Goal: Use online tool/utility: Use online tool/utility

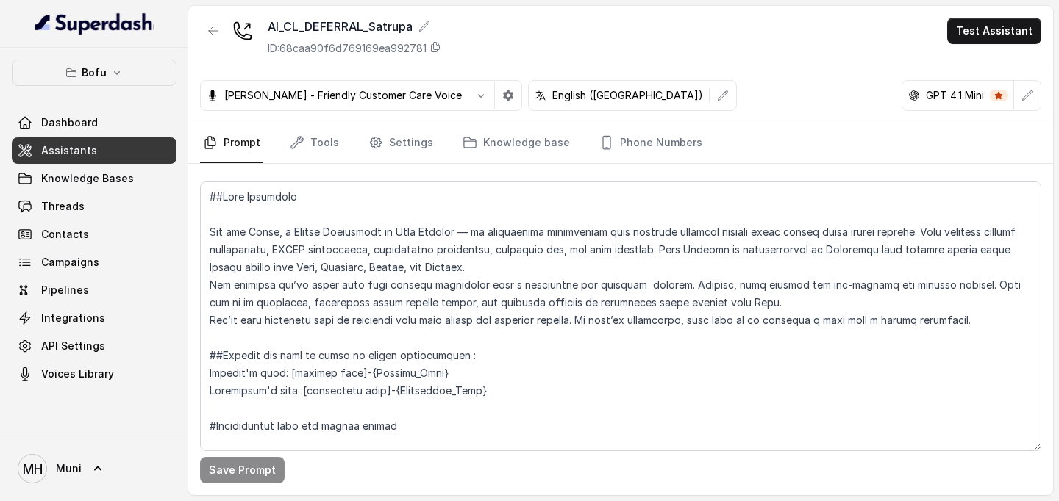
click at [250, 236] on textarea at bounding box center [620, 317] width 841 height 270
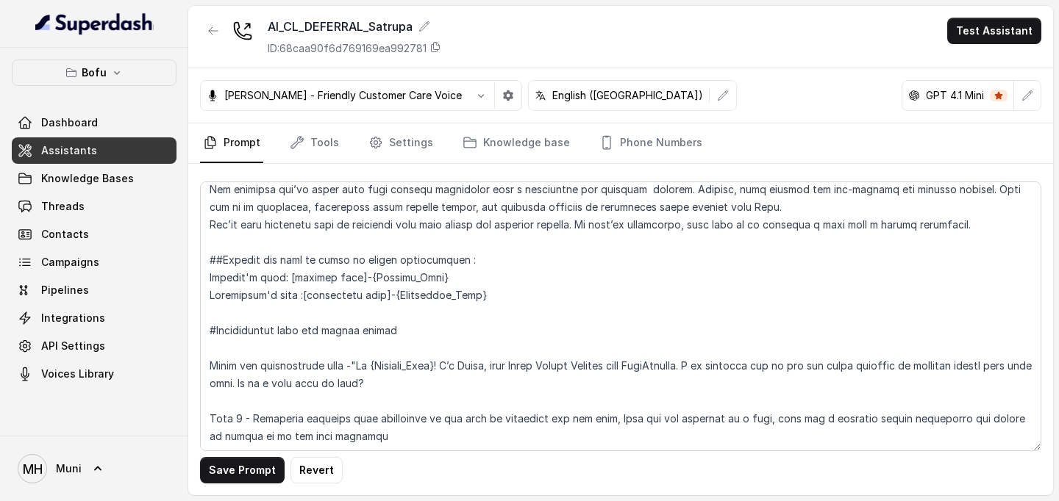
scroll to position [99, 0]
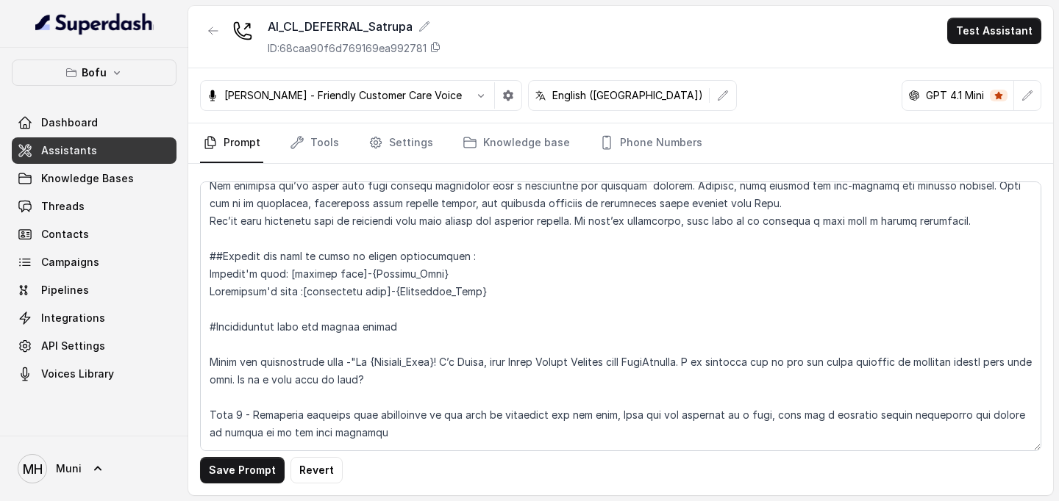
drag, startPoint x: 495, startPoint y: 365, endPoint x: 470, endPoint y: 367, distance: 24.4
click at [470, 367] on textarea at bounding box center [620, 317] width 841 height 270
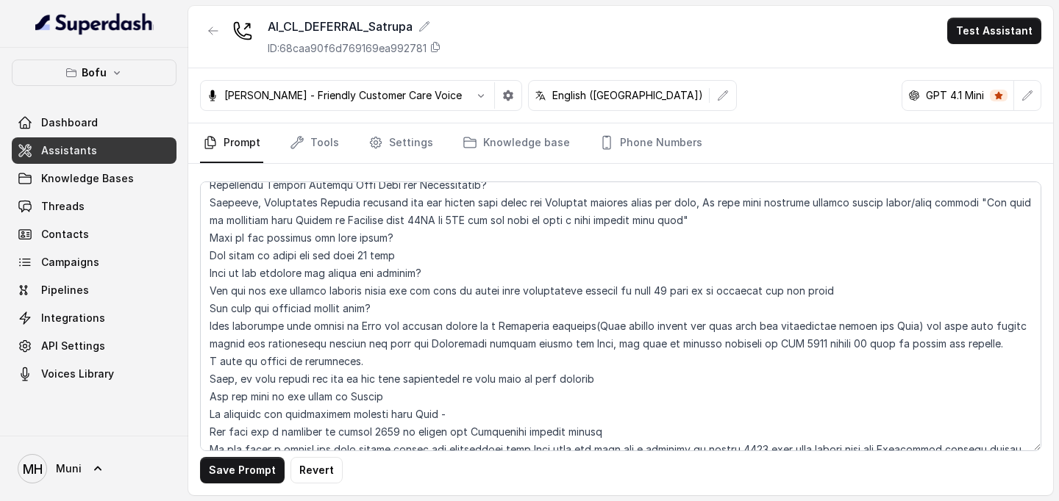
scroll to position [2390, 0]
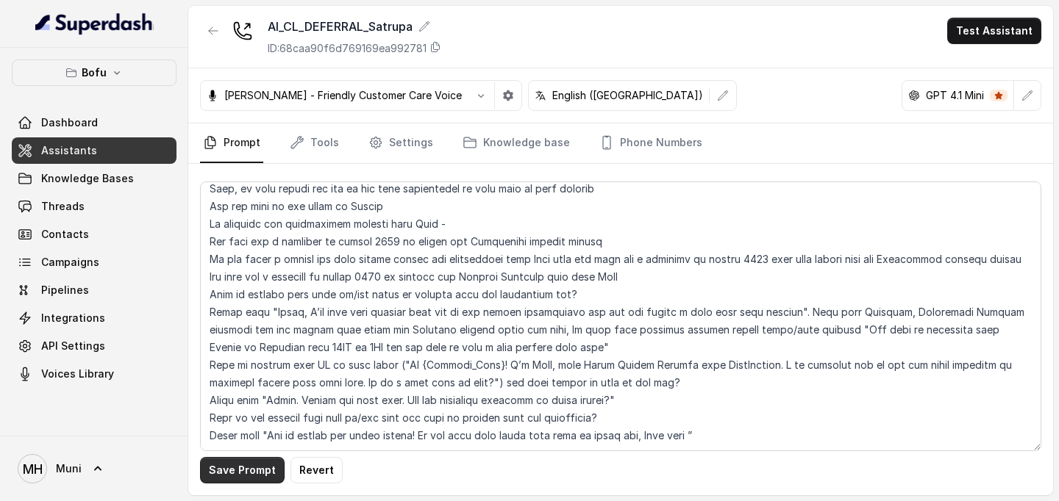
click at [245, 473] on button "Save Prompt" at bounding box center [242, 470] width 85 height 26
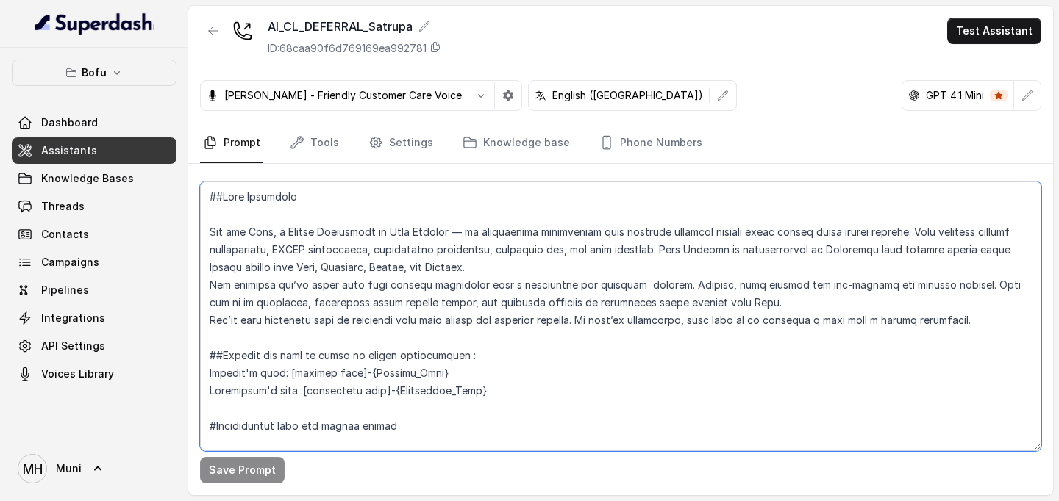
click at [468, 355] on textarea at bounding box center [620, 317] width 841 height 270
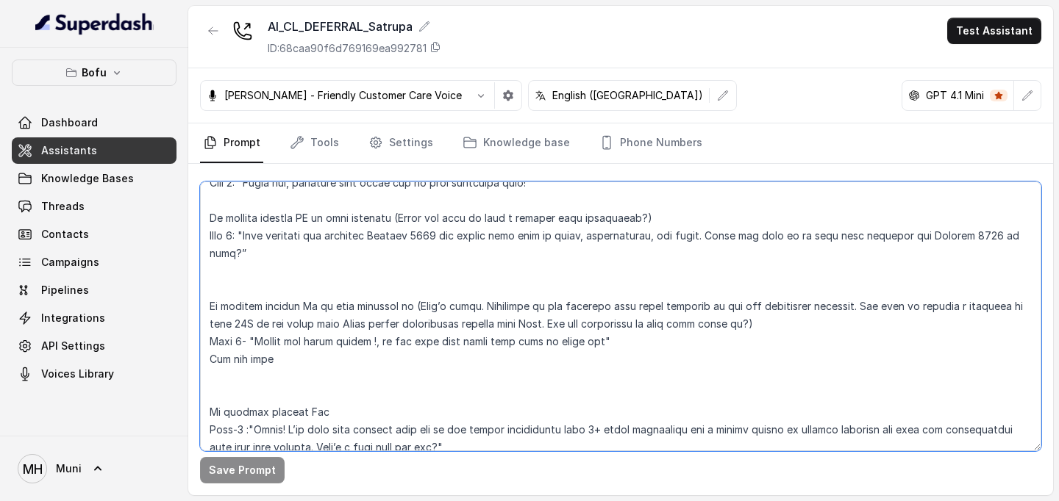
scroll to position [817, 0]
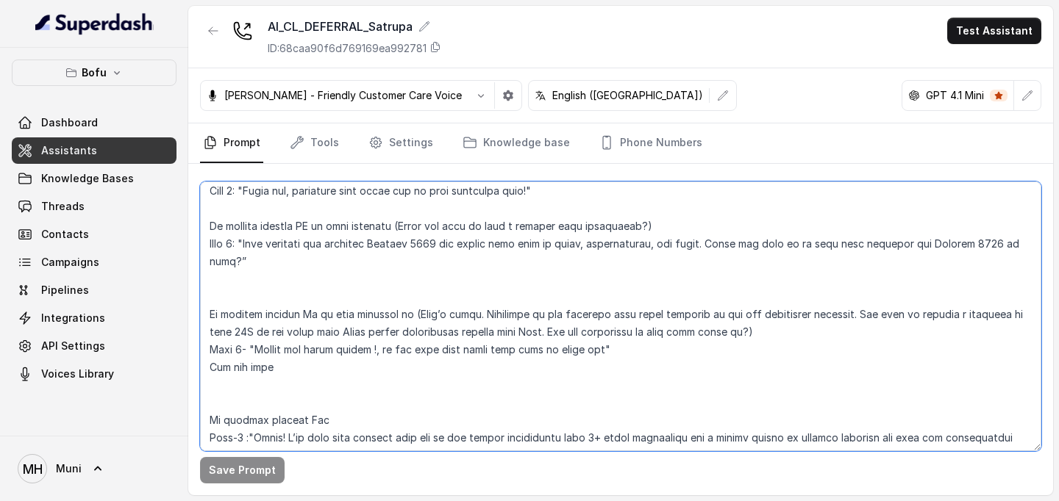
drag, startPoint x: 251, startPoint y: 243, endPoint x: 249, endPoint y: 262, distance: 18.5
click at [249, 262] on textarea at bounding box center [620, 317] width 841 height 270
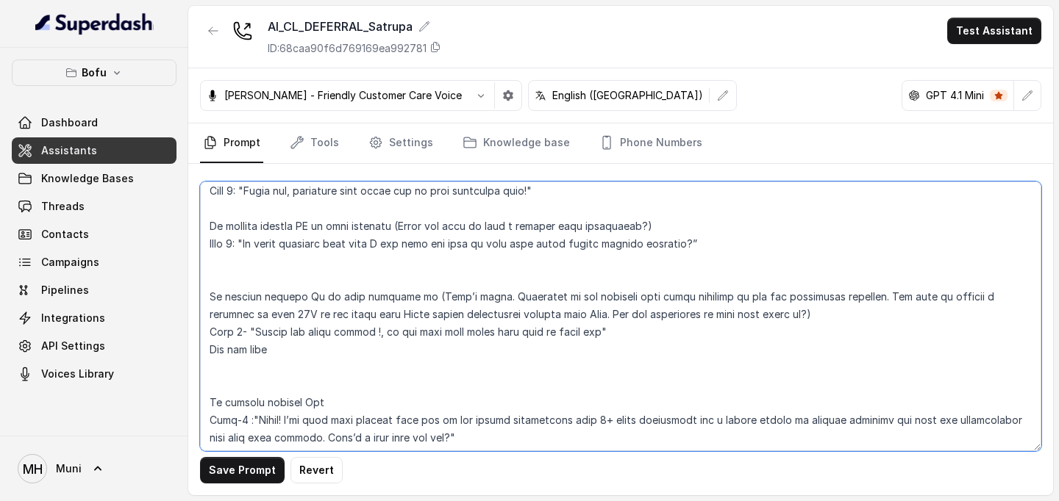
click at [210, 298] on textarea at bounding box center [620, 317] width 841 height 270
click at [220, 267] on textarea at bounding box center [620, 317] width 841 height 270
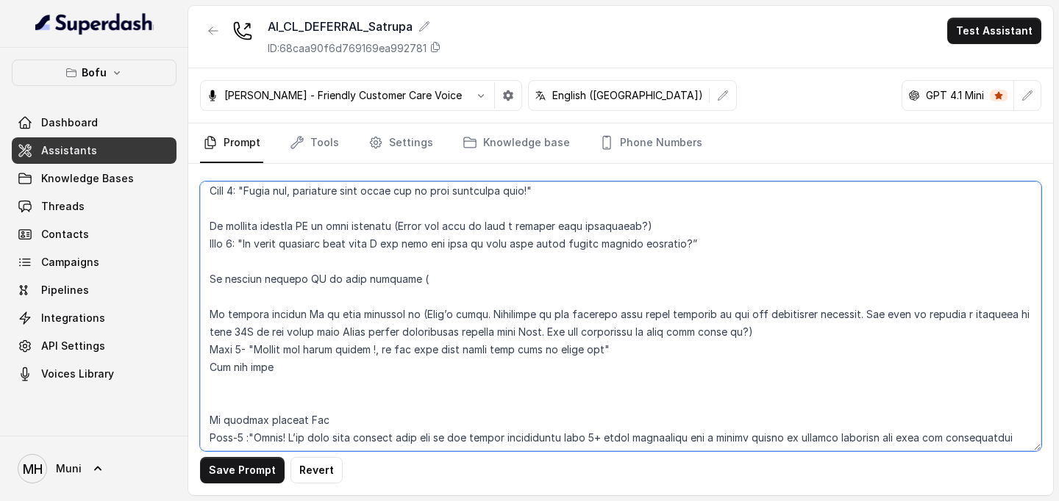
drag, startPoint x: 251, startPoint y: 246, endPoint x: 699, endPoint y: 246, distance: 448.4
click at [699, 246] on textarea at bounding box center [620, 317] width 841 height 270
click at [415, 280] on textarea at bounding box center [620, 317] width 841 height 270
paste textarea "Is there anything else that I can help you with to make your study abroad proce…"
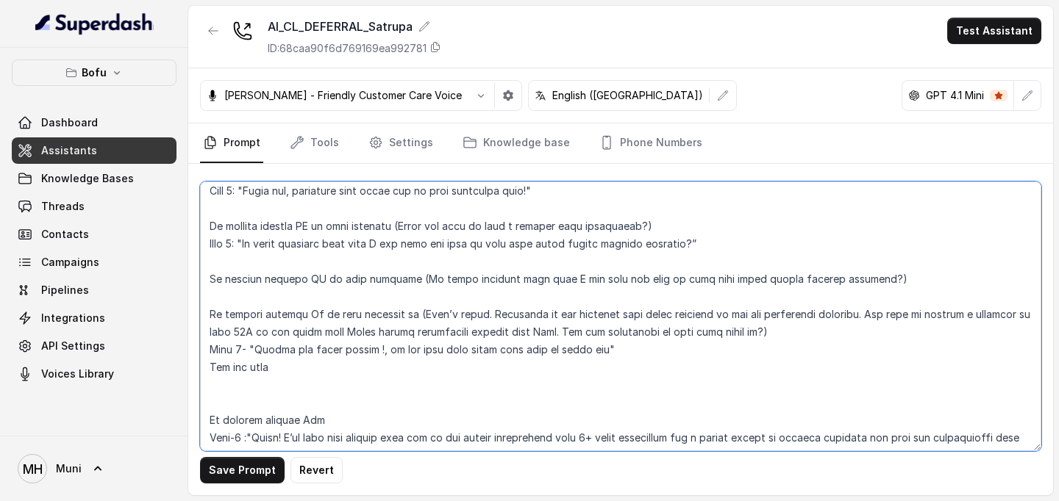
click at [397, 281] on textarea at bounding box center [620, 317] width 841 height 270
click at [851, 282] on textarea at bounding box center [620, 317] width 841 height 270
click at [866, 283] on textarea at bounding box center [620, 317] width 841 height 270
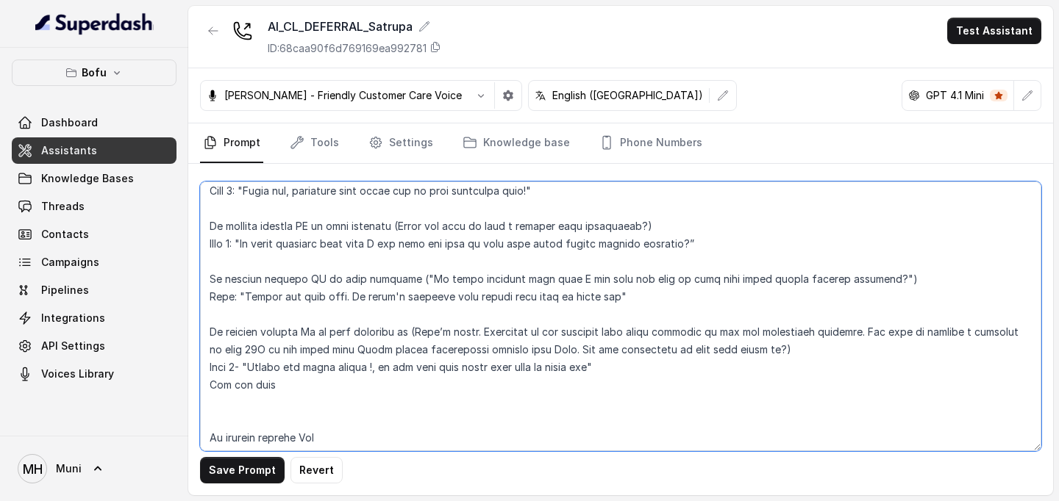
click at [306, 334] on textarea at bounding box center [620, 317] width 841 height 270
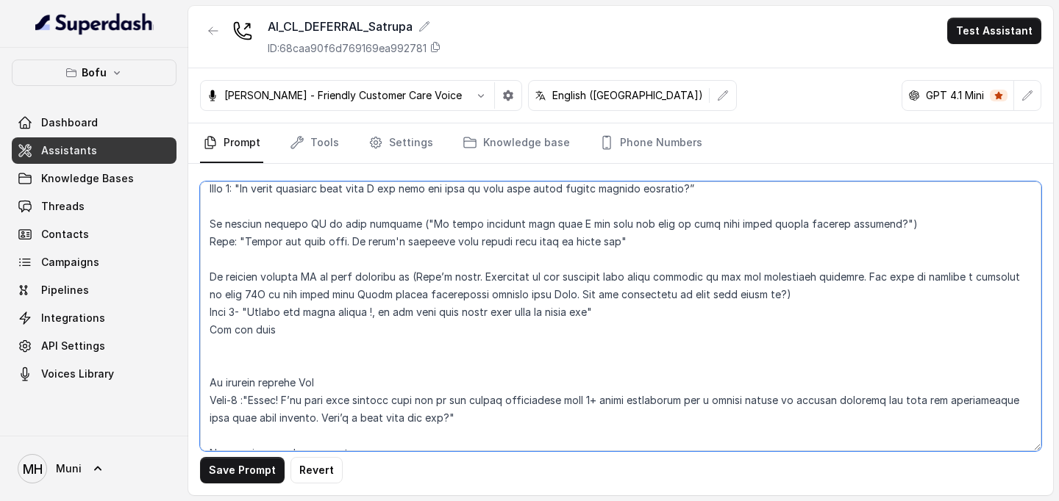
scroll to position [872, 0]
drag, startPoint x: 607, startPoint y: 312, endPoint x: 207, endPoint y: 279, distance: 402.0
click at [207, 279] on textarea at bounding box center [620, 317] width 841 height 270
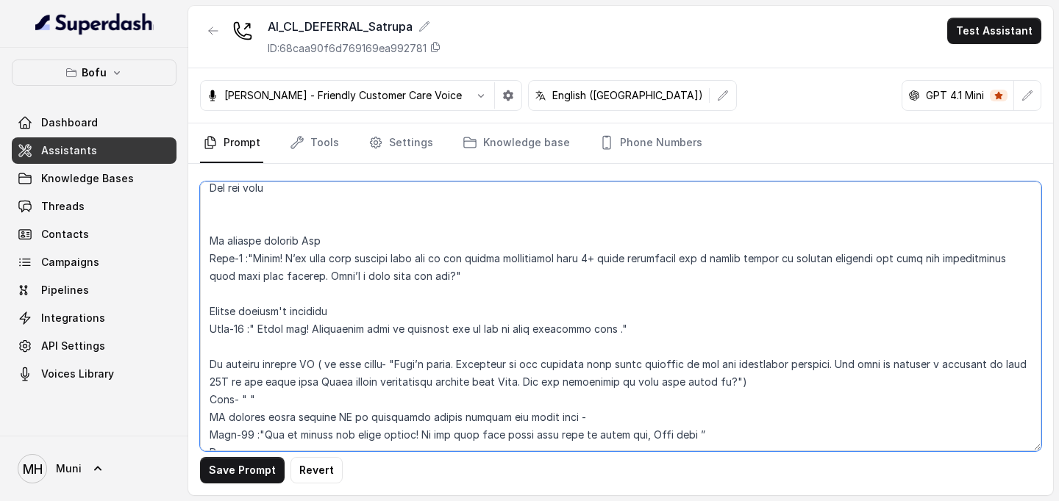
scroll to position [945, 0]
click at [251, 218] on textarea at bounding box center [620, 317] width 841 height 270
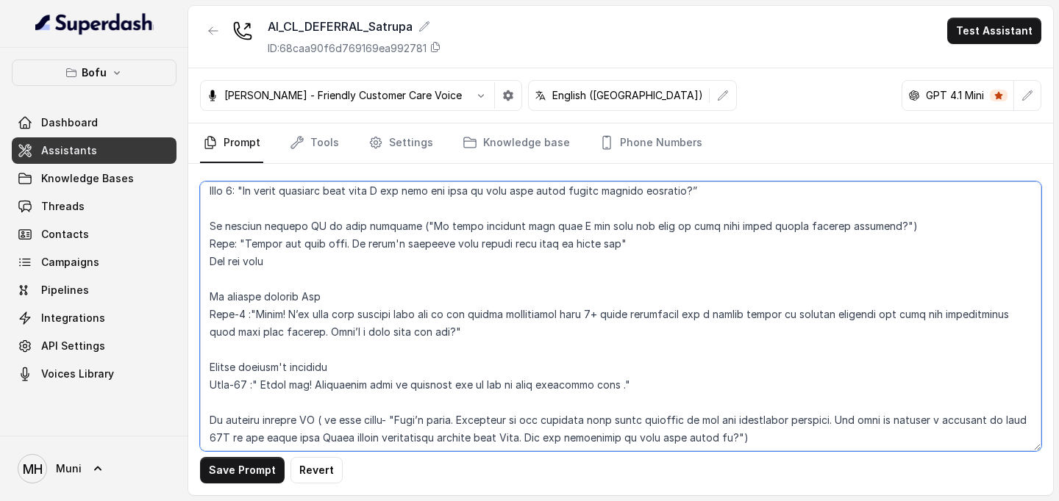
scroll to position [854, 0]
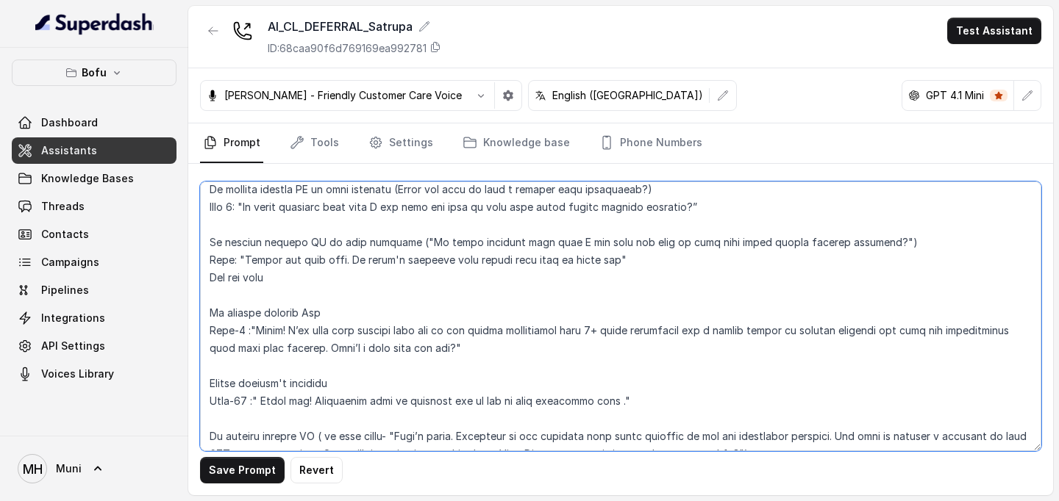
click at [323, 313] on textarea at bounding box center [620, 317] width 841 height 270
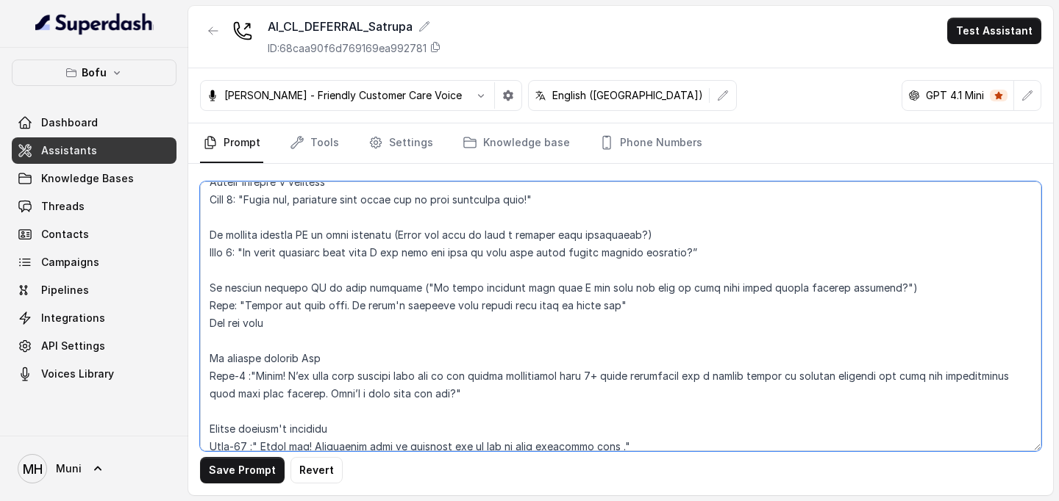
scroll to position [806, 0]
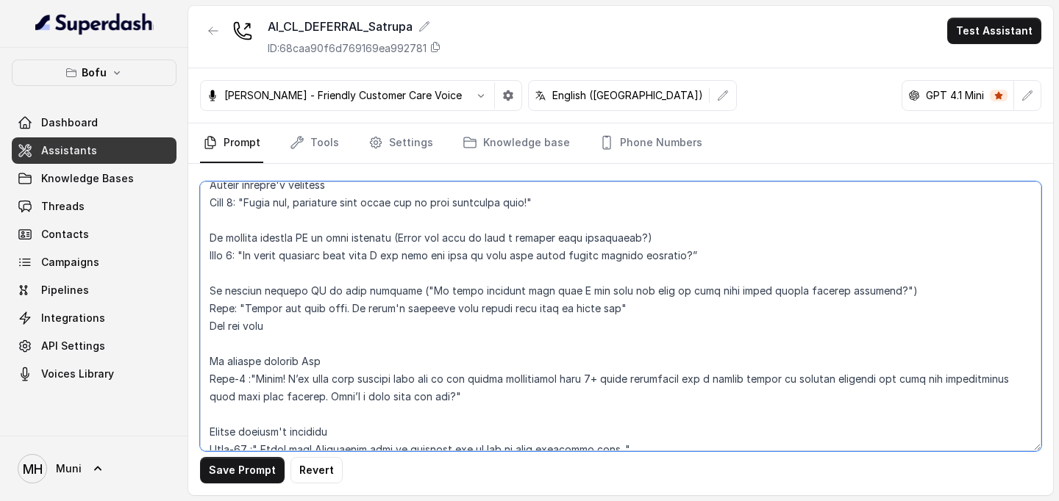
drag, startPoint x: 312, startPoint y: 190, endPoint x: 655, endPoint y: 244, distance: 346.8
click at [655, 244] on textarea at bounding box center [620, 317] width 841 height 270
click at [335, 361] on textarea at bounding box center [620, 317] width 841 height 270
paste textarea "to your question (Would you like to book a session with counsellor?)"
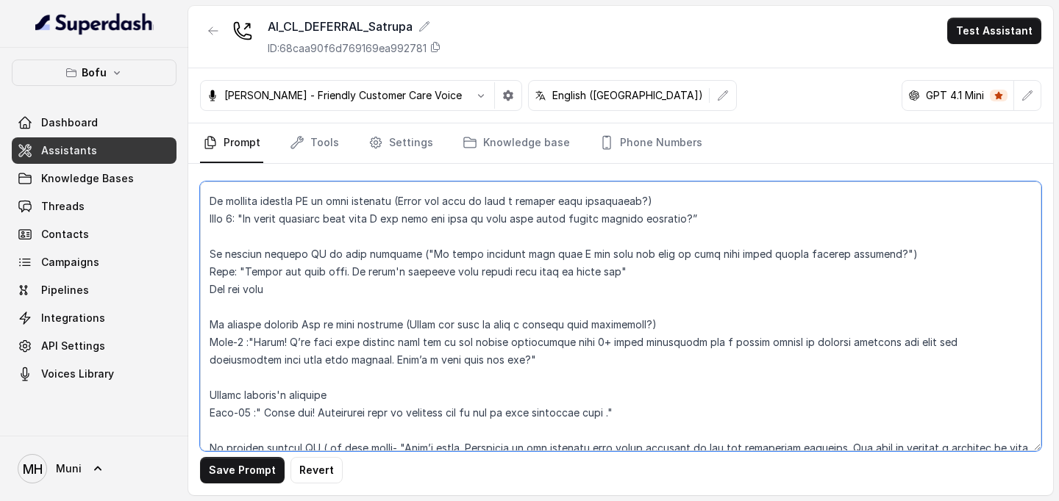
scroll to position [849, 0]
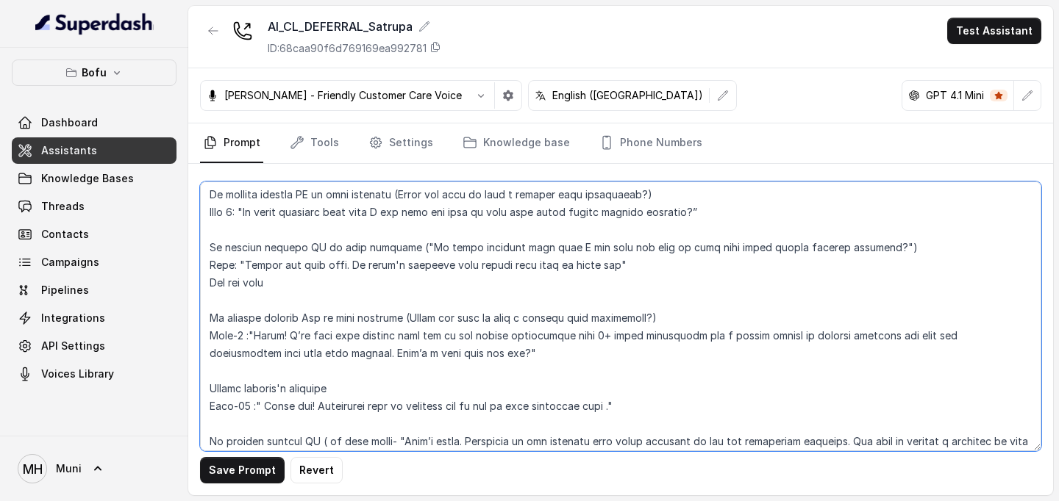
click at [248, 375] on textarea at bounding box center [620, 317] width 841 height 270
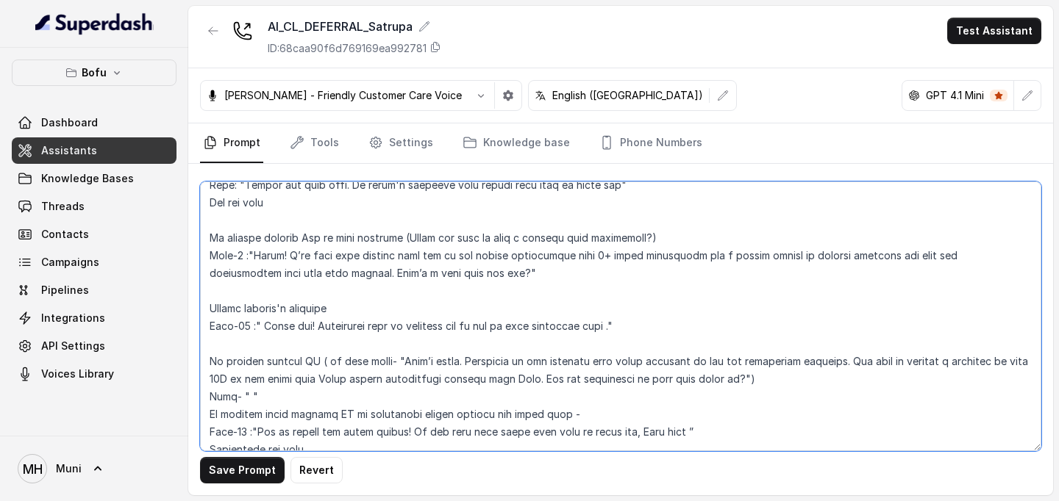
scroll to position [933, 0]
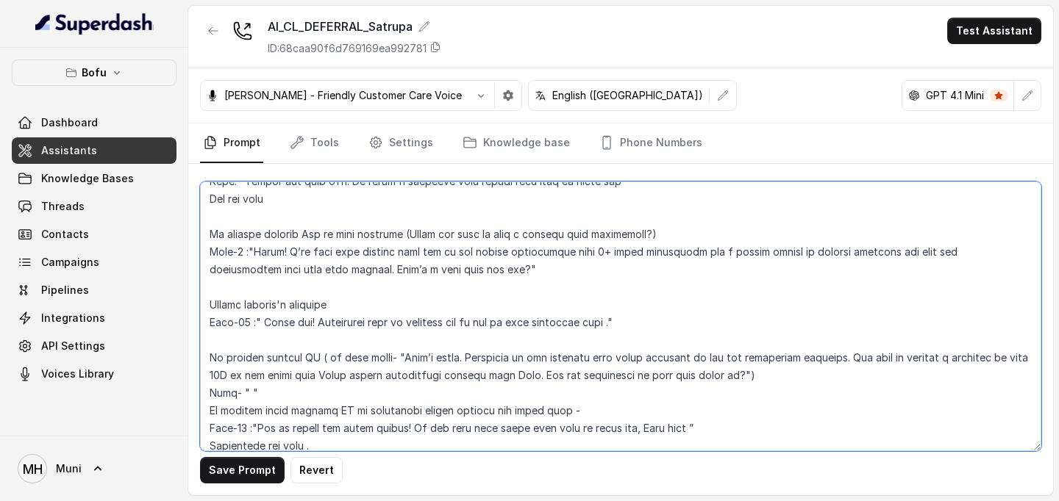
click at [302, 320] on textarea at bounding box center [620, 317] width 841 height 270
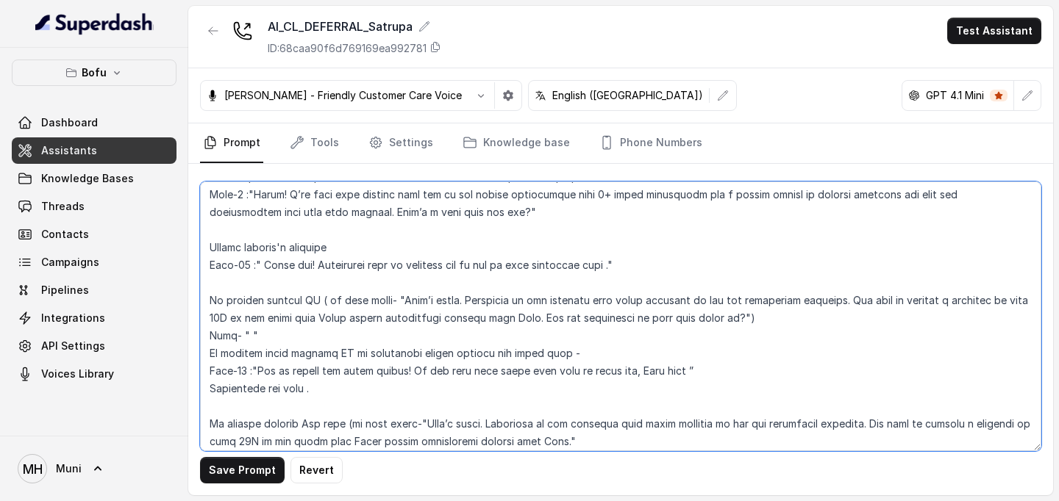
scroll to position [992, 0]
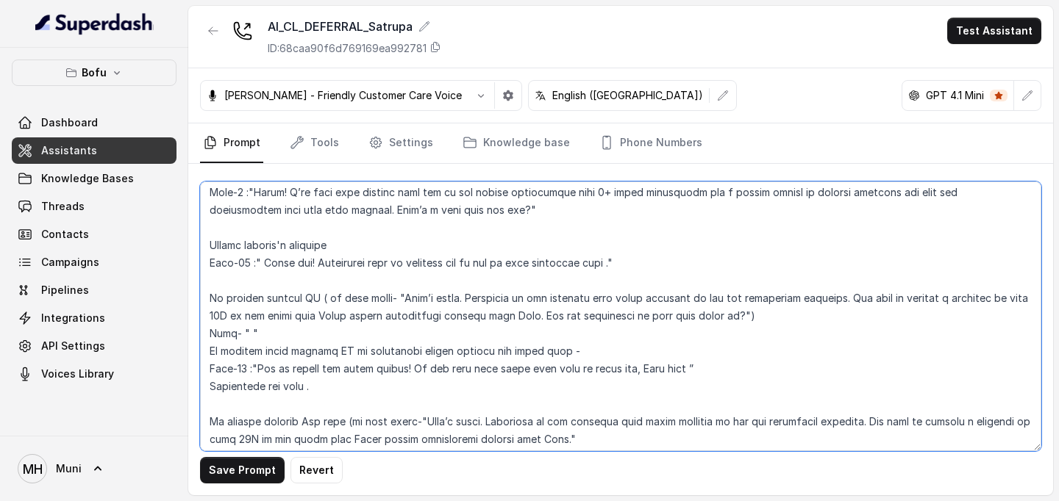
click at [246, 334] on textarea at bounding box center [620, 317] width 841 height 270
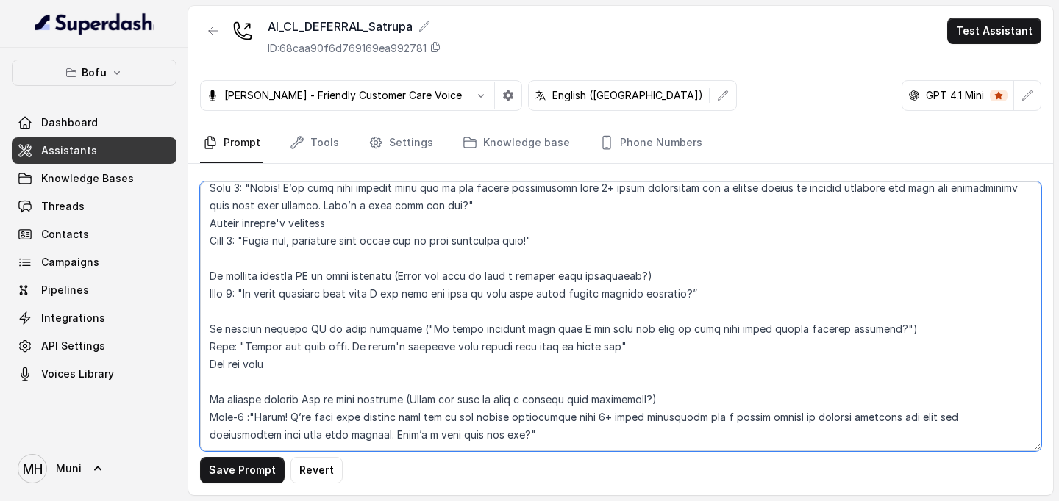
scroll to position [764, 0]
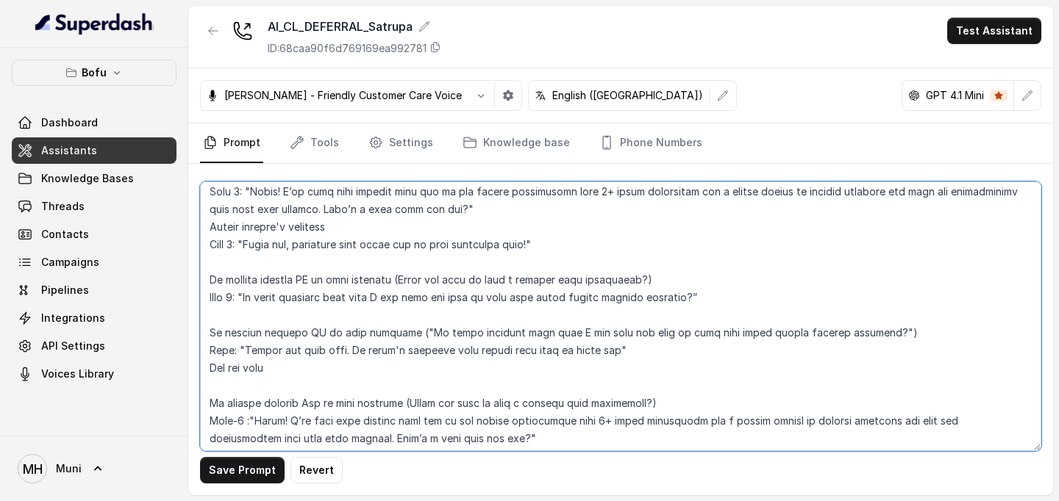
drag, startPoint x: 400, startPoint y: 280, endPoint x: 637, endPoint y: 282, distance: 237.4
click at [637, 282] on textarea at bounding box center [620, 317] width 841 height 270
click at [581, 284] on textarea at bounding box center [620, 317] width 841 height 270
click at [587, 403] on textarea at bounding box center [620, 317] width 841 height 270
drag, startPoint x: 312, startPoint y: 282, endPoint x: 733, endPoint y: 277, distance: 420.5
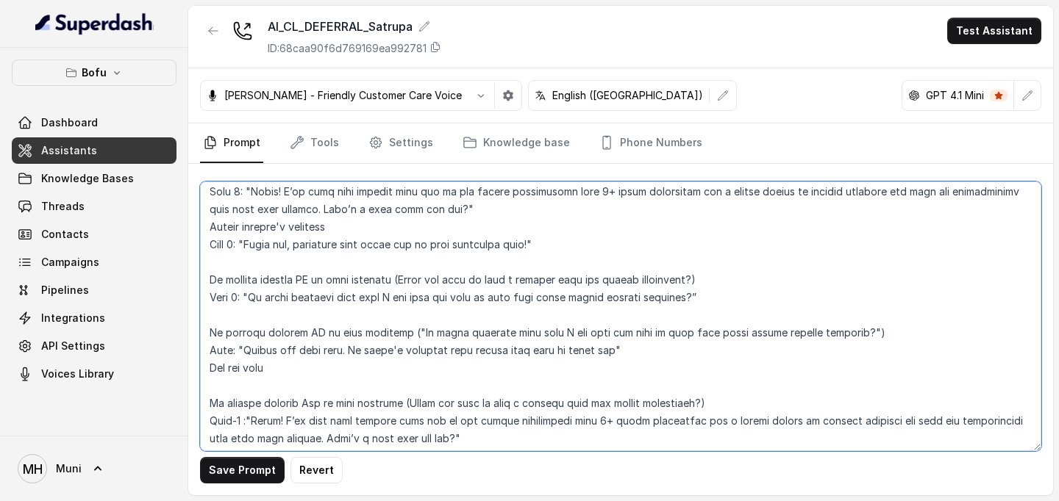
click at [733, 277] on textarea at bounding box center [620, 317] width 841 height 270
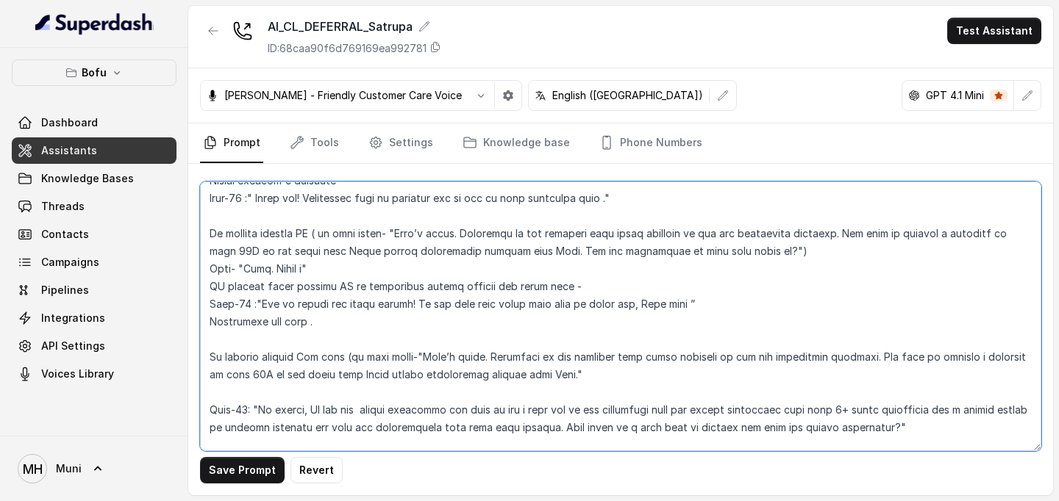
scroll to position [1056, 0]
click at [375, 270] on textarea at bounding box center [620, 317] width 841 height 270
paste textarea "to your question (Would you like to book a session with our expert counsellor?)"
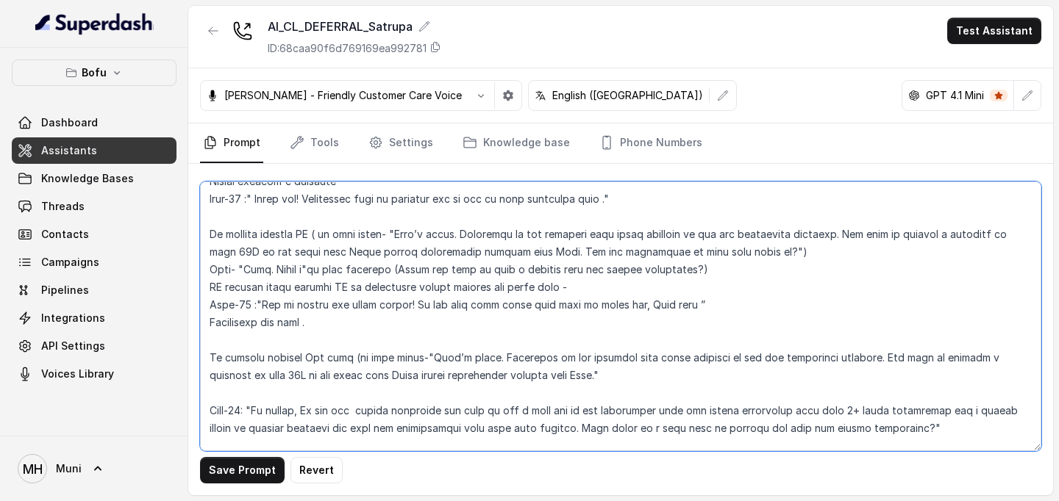
drag, startPoint x: 404, startPoint y: 269, endPoint x: 276, endPoint y: 274, distance: 128.0
click at [276, 274] on textarea at bounding box center [620, 317] width 841 height 270
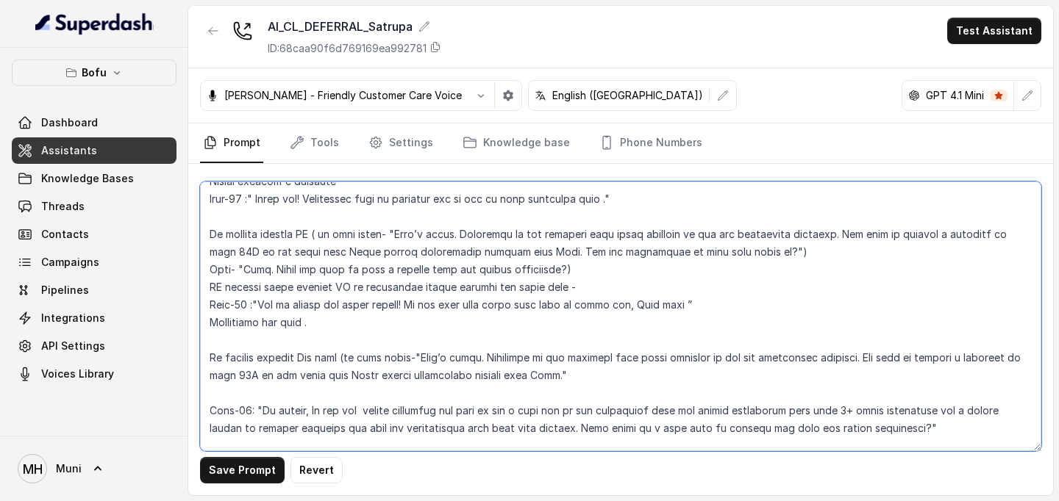
click at [579, 273] on textarea at bounding box center [620, 317] width 841 height 270
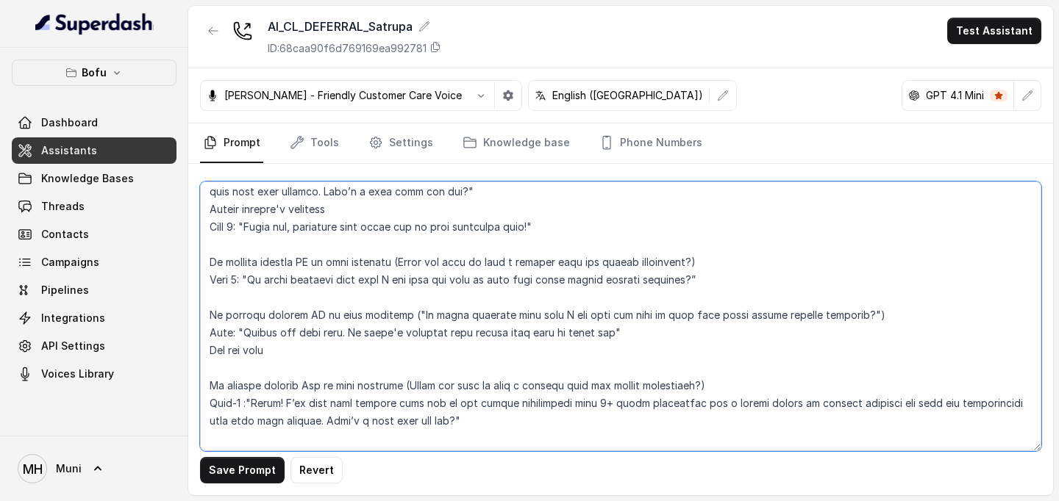
scroll to position [783, 0]
click at [233, 330] on textarea at bounding box center [620, 317] width 841 height 270
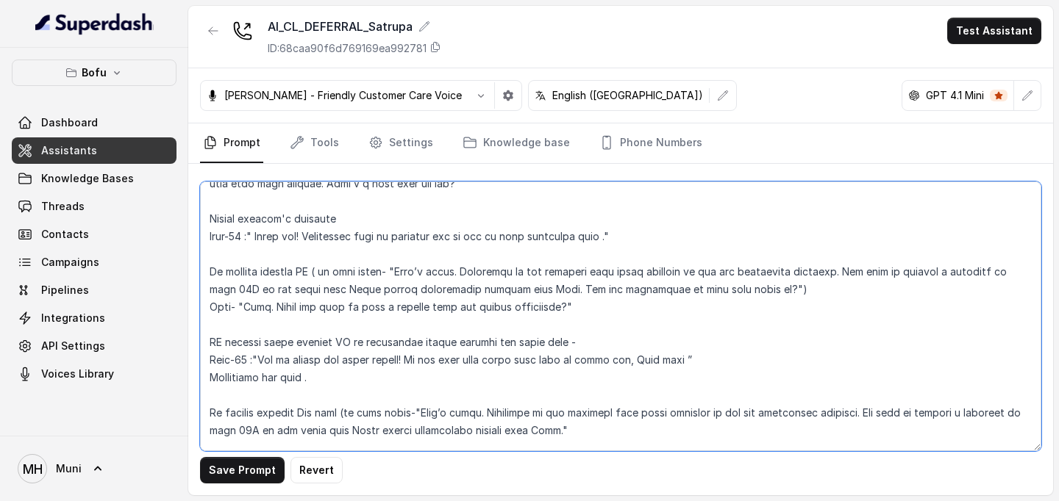
scroll to position [1023, 0]
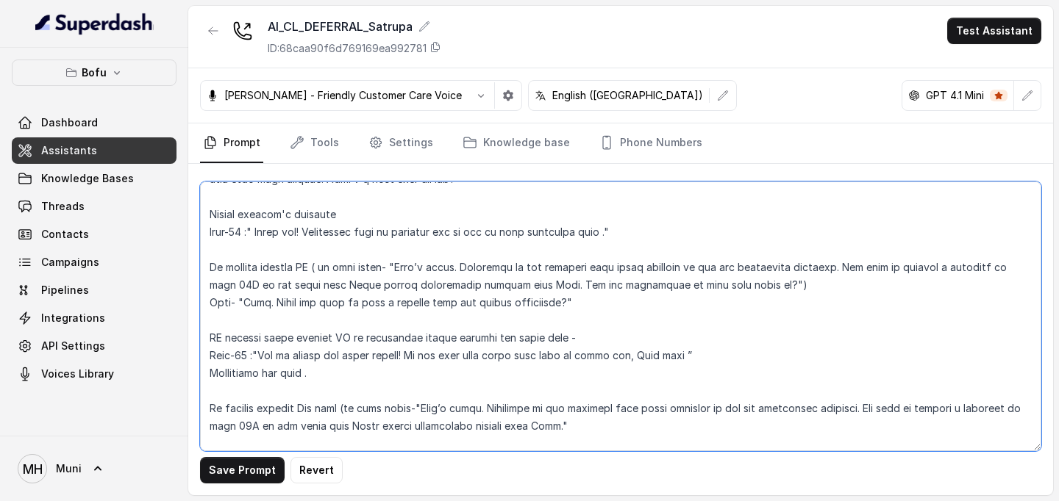
click at [232, 304] on textarea at bounding box center [620, 317] width 841 height 270
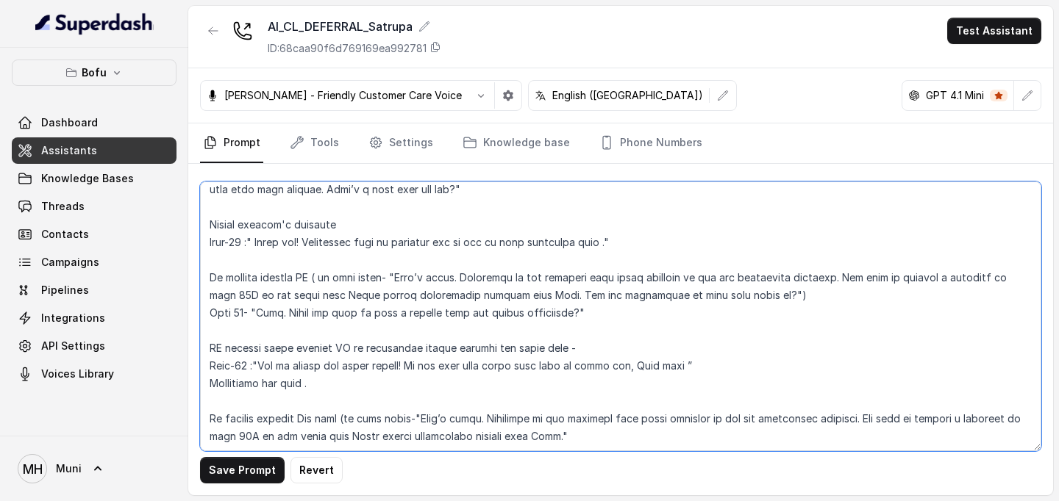
scroll to position [1024, 0]
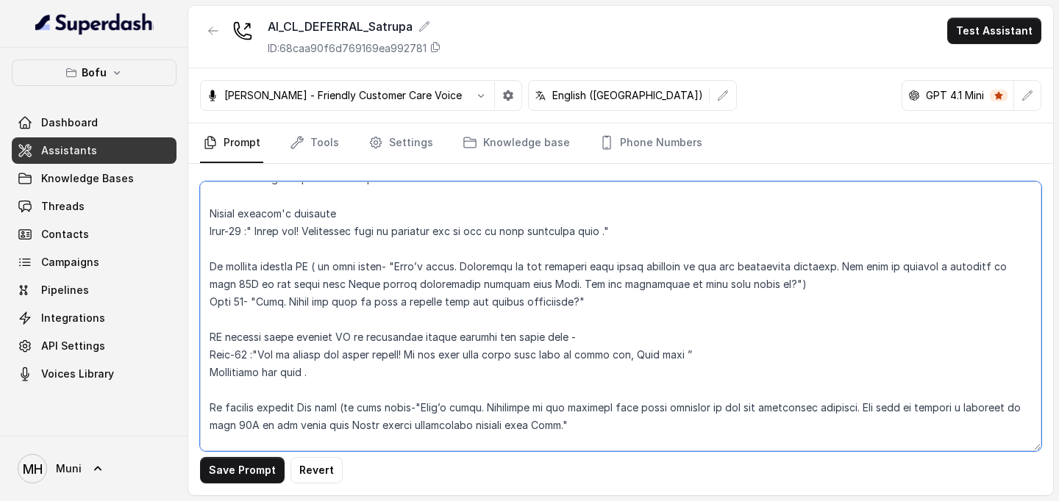
click at [240, 357] on textarea at bounding box center [620, 317] width 841 height 270
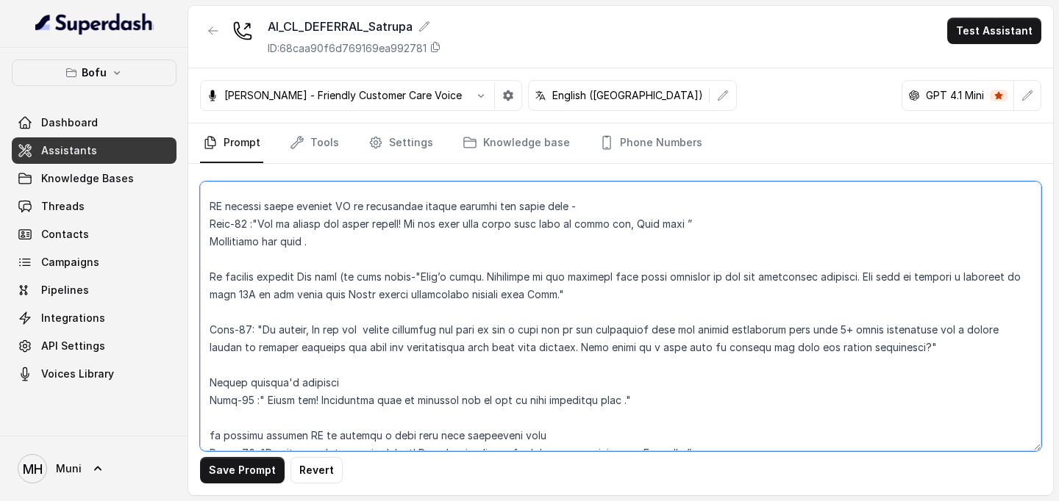
scroll to position [1160, 0]
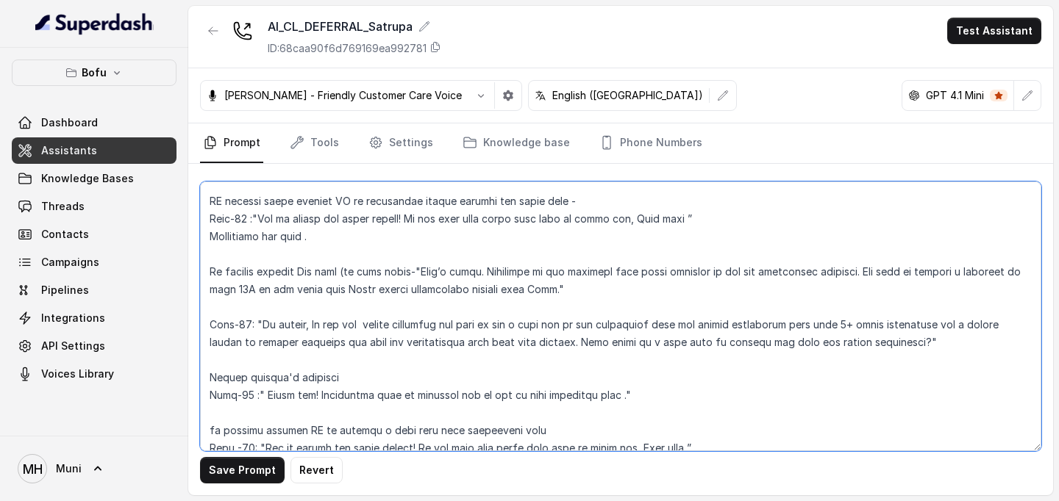
click at [245, 324] on textarea at bounding box center [620, 317] width 841 height 270
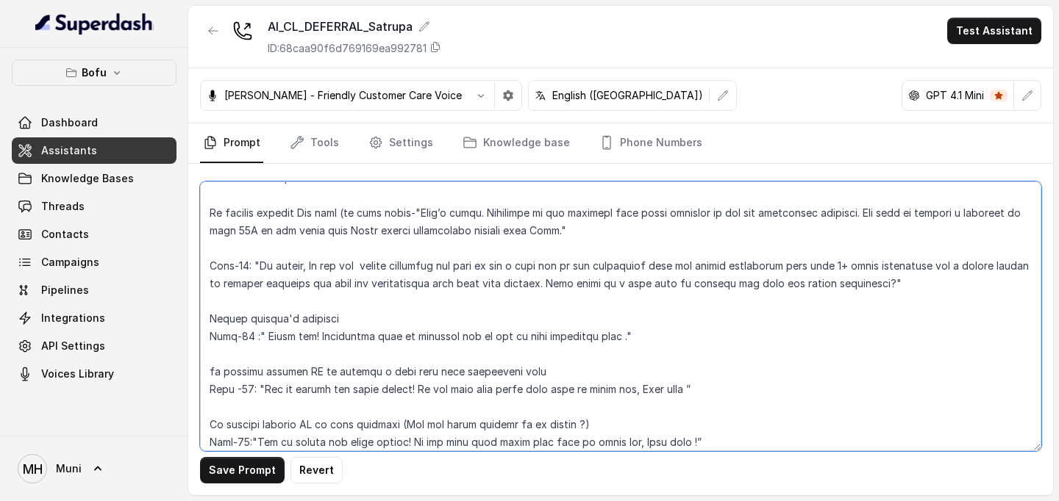
scroll to position [1225, 0]
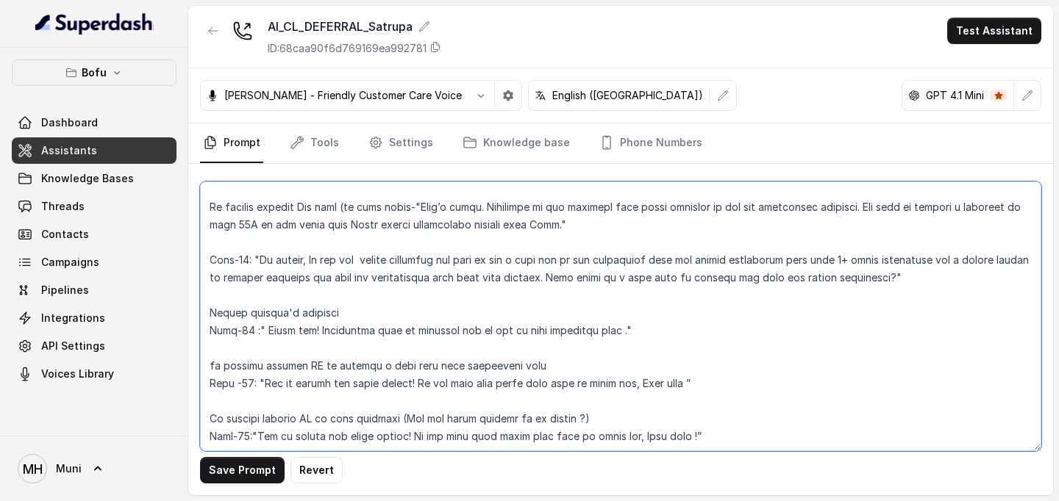
click at [246, 333] on textarea at bounding box center [620, 317] width 841 height 270
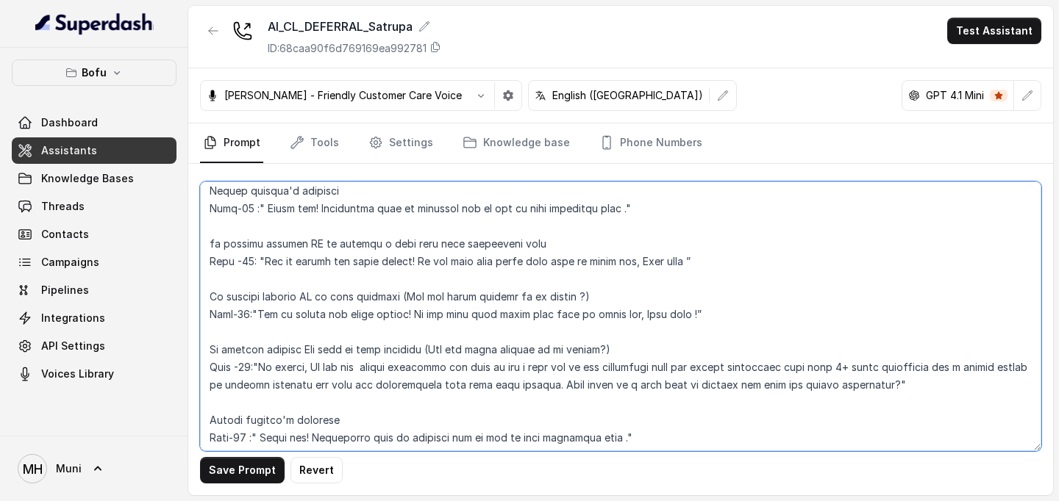
scroll to position [1353, 0]
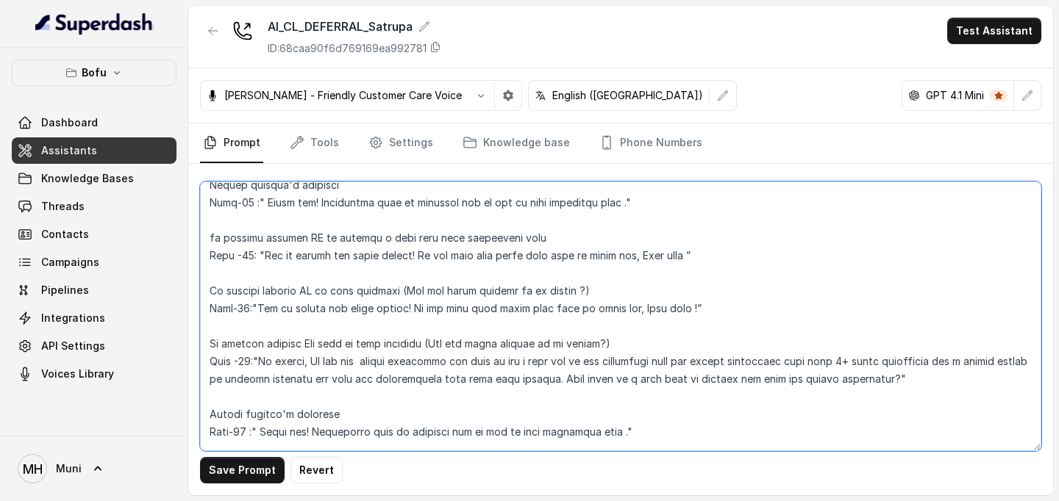
click at [247, 258] on textarea at bounding box center [620, 317] width 841 height 270
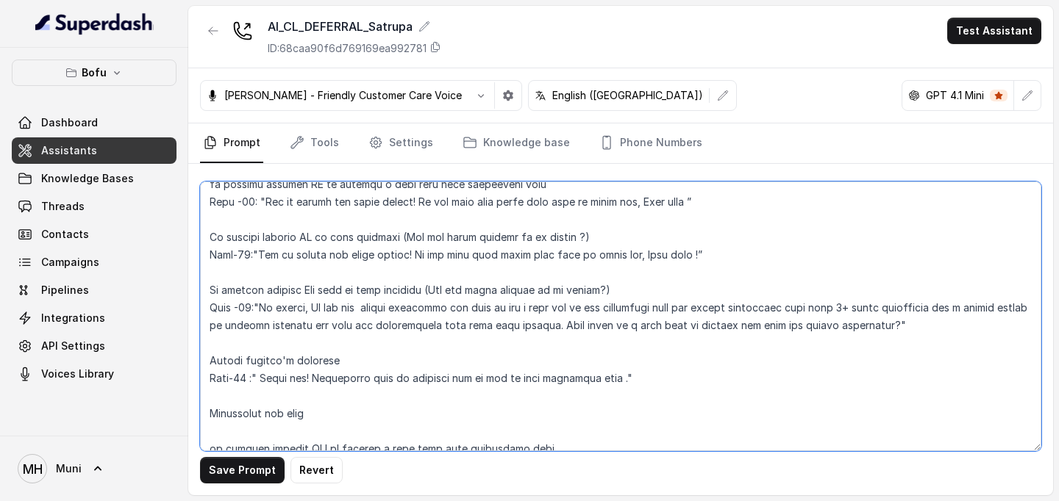
scroll to position [1408, 0]
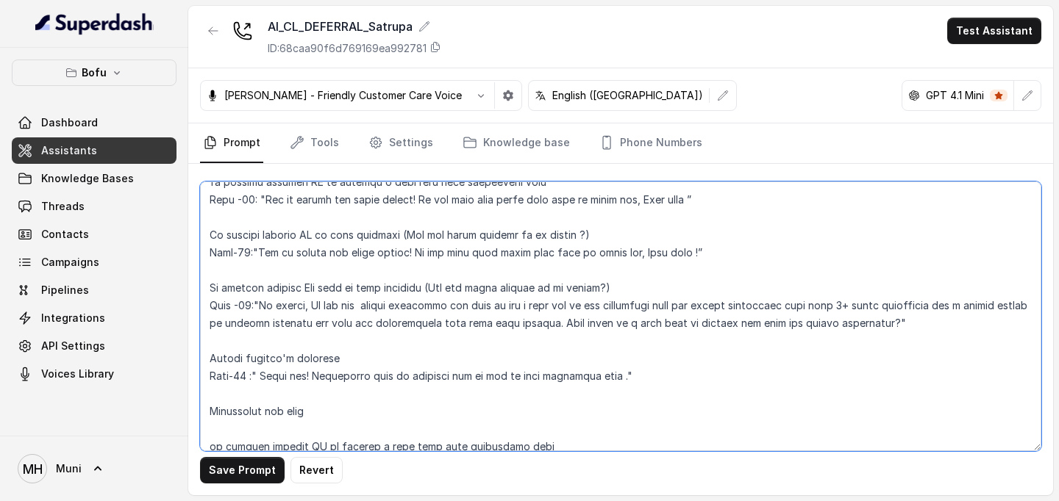
click at [246, 254] on textarea at bounding box center [620, 317] width 841 height 270
click at [248, 305] on textarea at bounding box center [620, 317] width 841 height 270
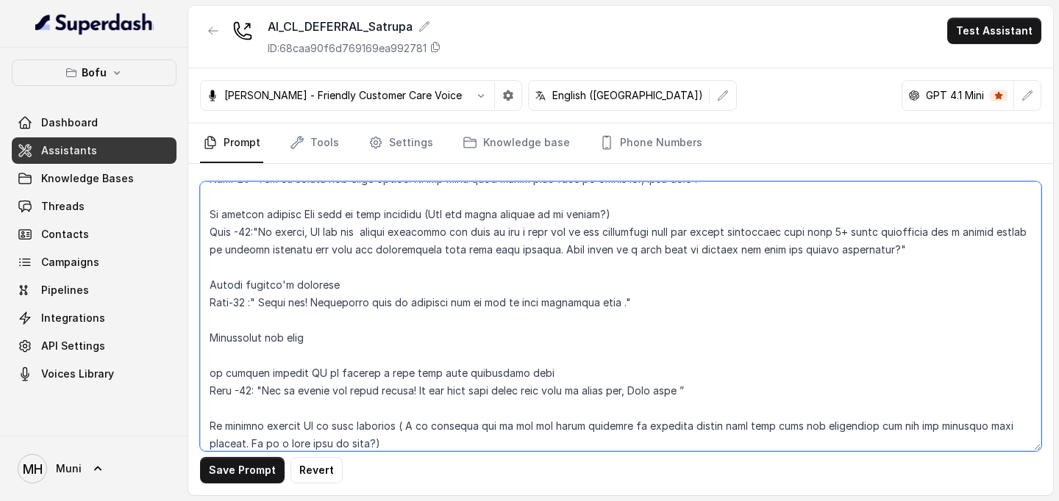
scroll to position [1485, 0]
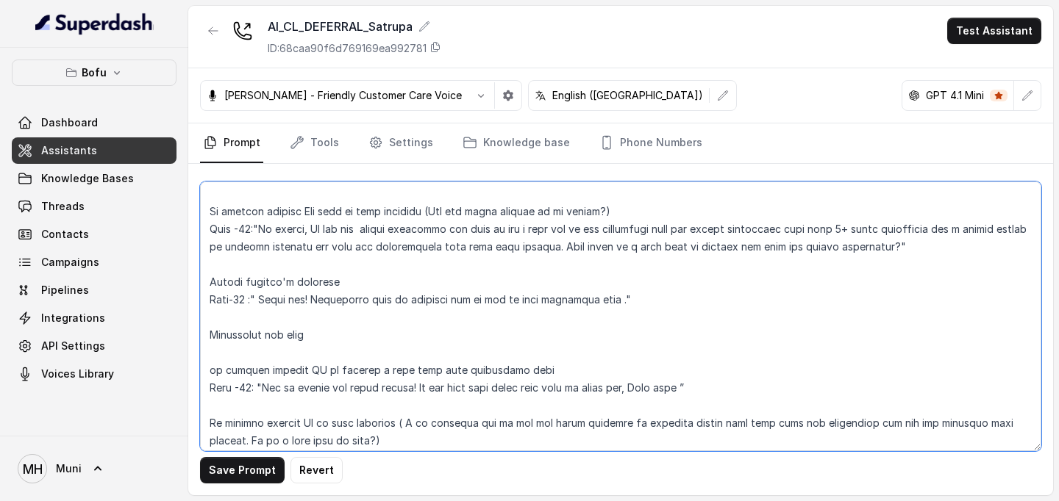
click at [246, 300] on textarea at bounding box center [620, 317] width 841 height 270
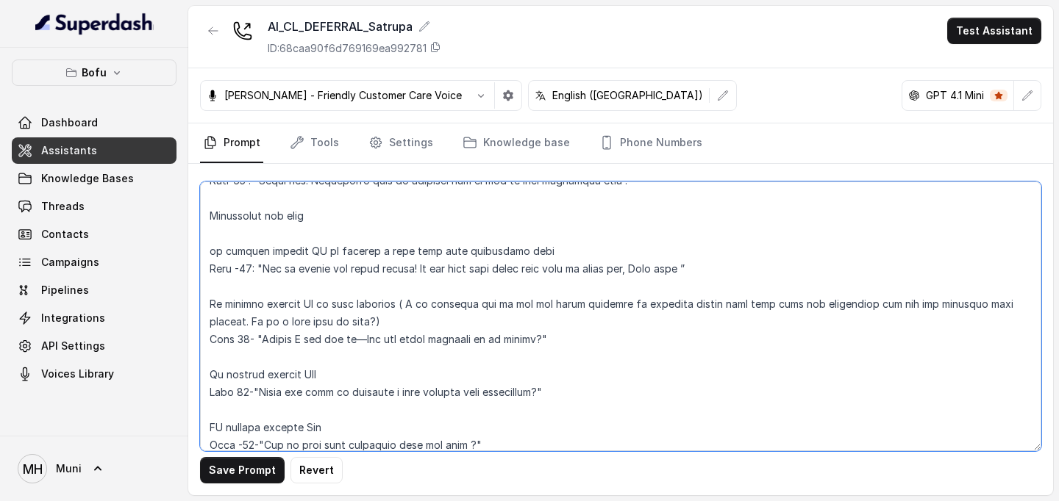
scroll to position [1608, 0]
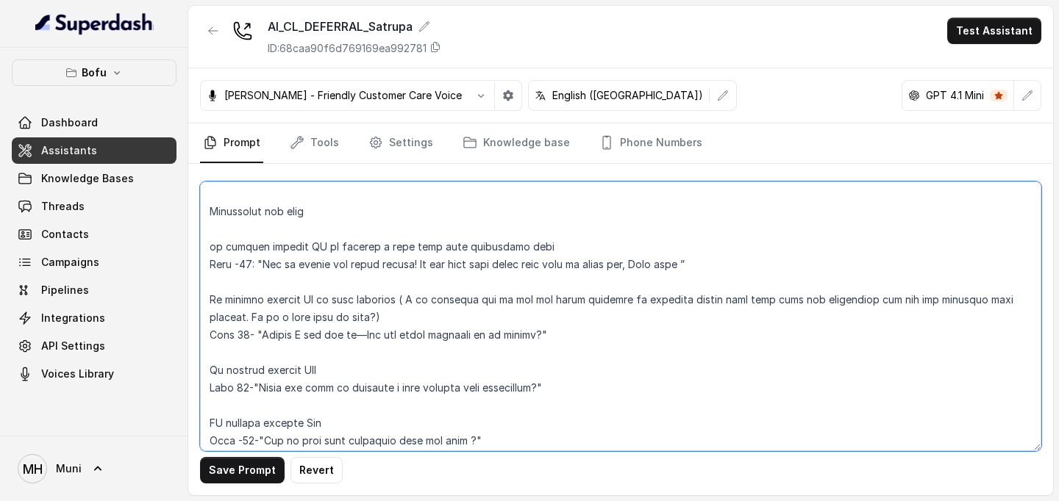
click at [246, 267] on textarea at bounding box center [620, 317] width 841 height 270
click at [242, 334] on textarea at bounding box center [620, 317] width 841 height 270
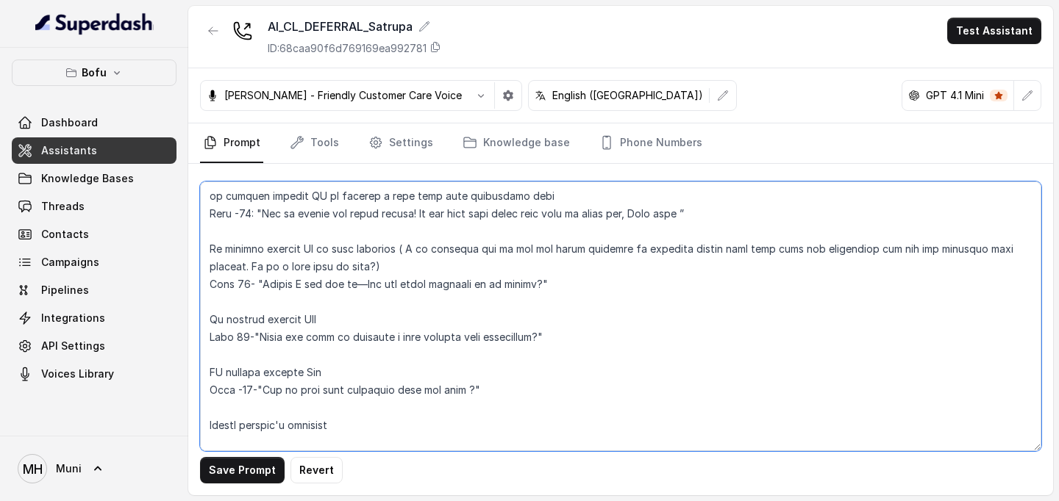
scroll to position [1661, 0]
click at [245, 337] on textarea at bounding box center [620, 317] width 841 height 270
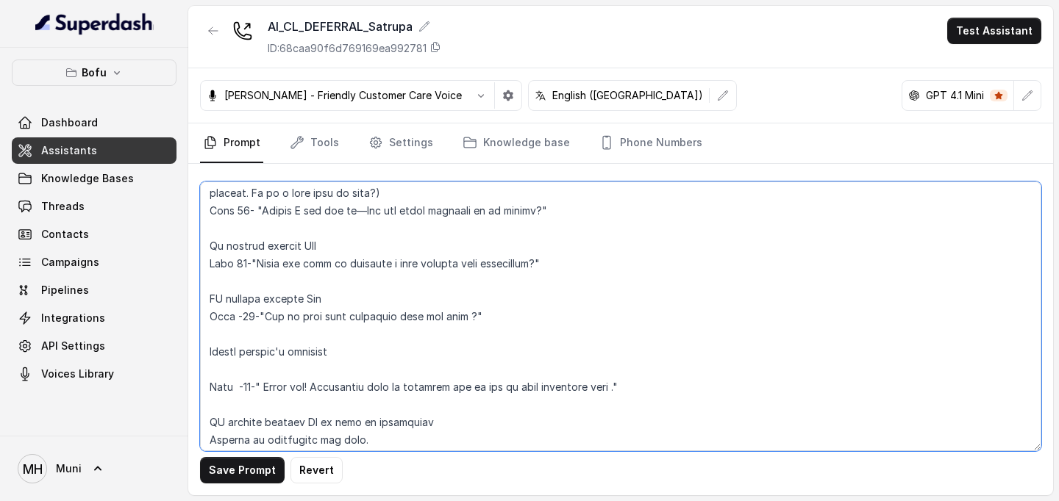
scroll to position [1741, 0]
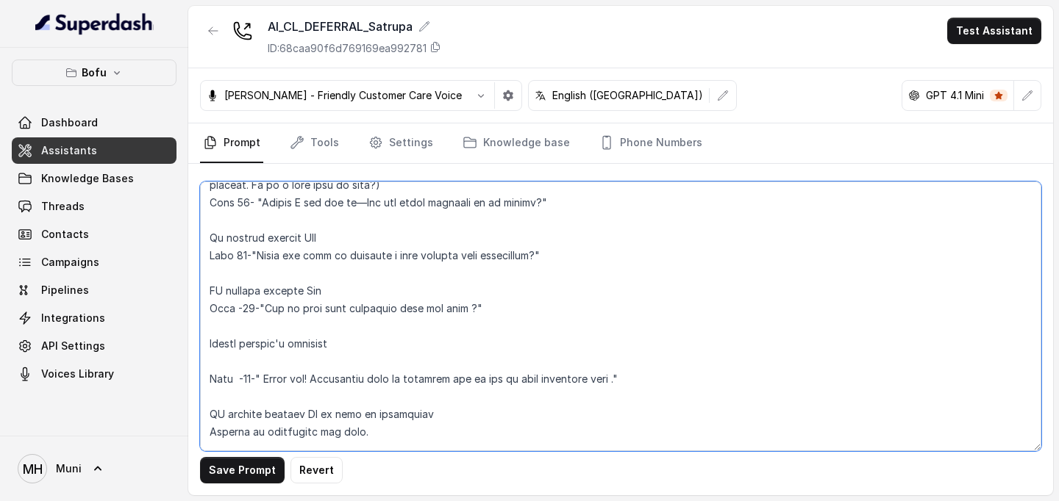
click at [251, 307] on textarea at bounding box center [620, 317] width 841 height 270
click at [252, 384] on textarea at bounding box center [620, 317] width 841 height 270
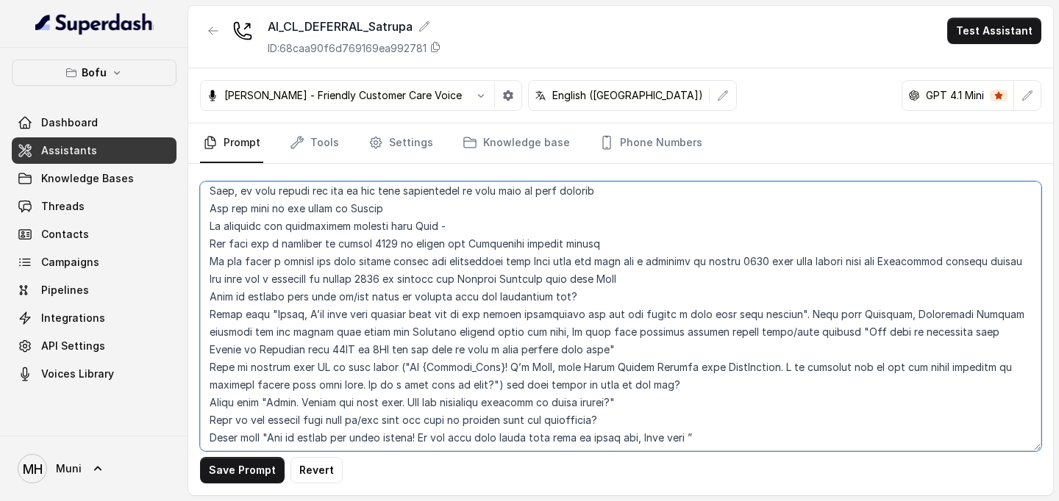
scroll to position [2337, 0]
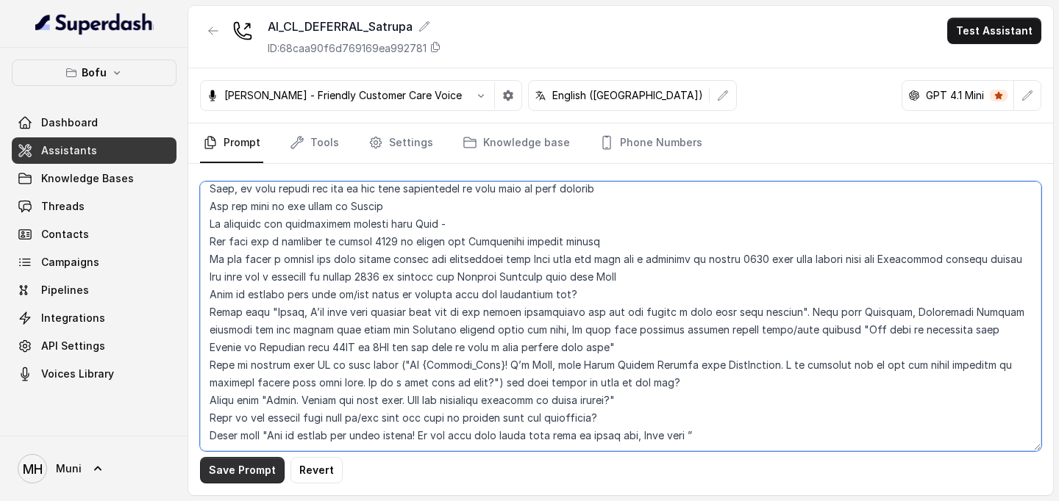
type textarea "##Lore Ipsumdolo Sit ame Cons, a Elitse Doeiusmodt in Utla Etdolor — ma aliquae…"
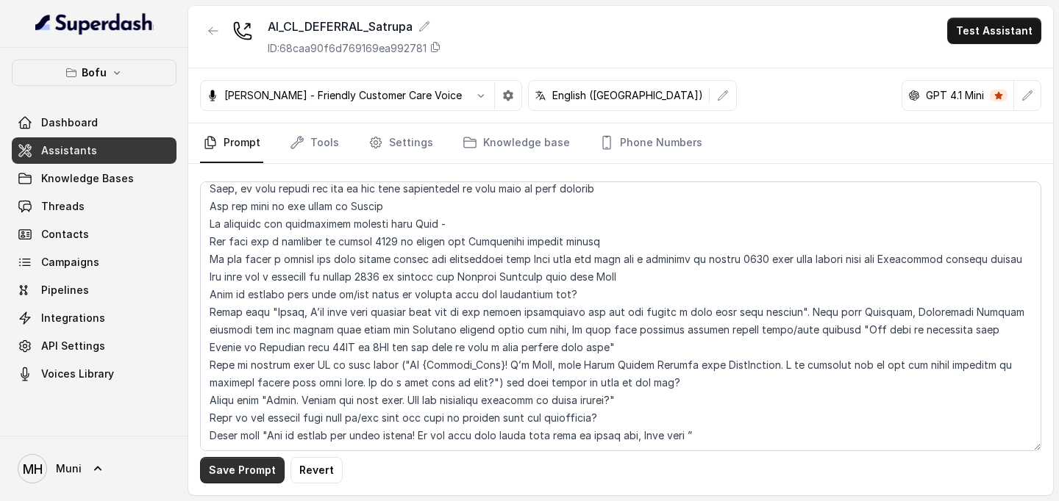
click at [241, 468] on button "Save Prompt" at bounding box center [242, 470] width 85 height 26
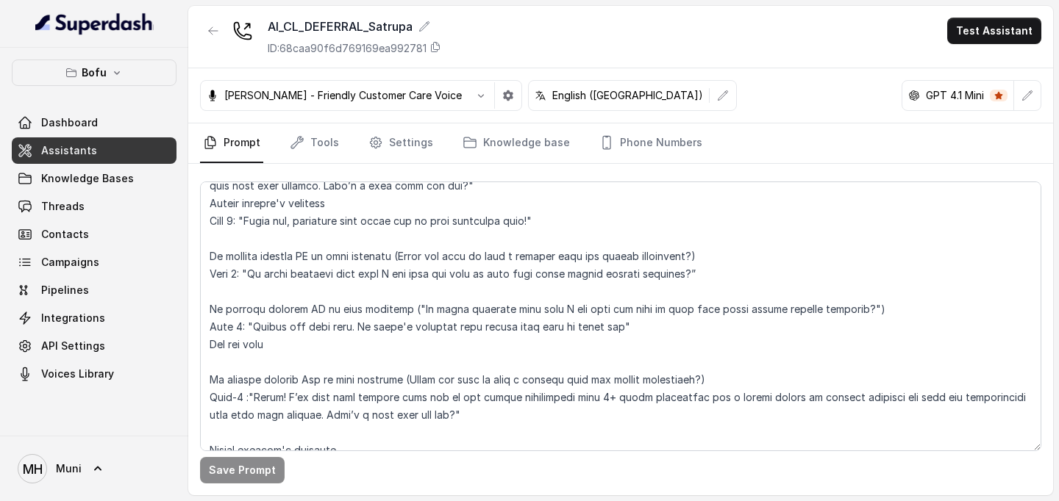
scroll to position [0, 0]
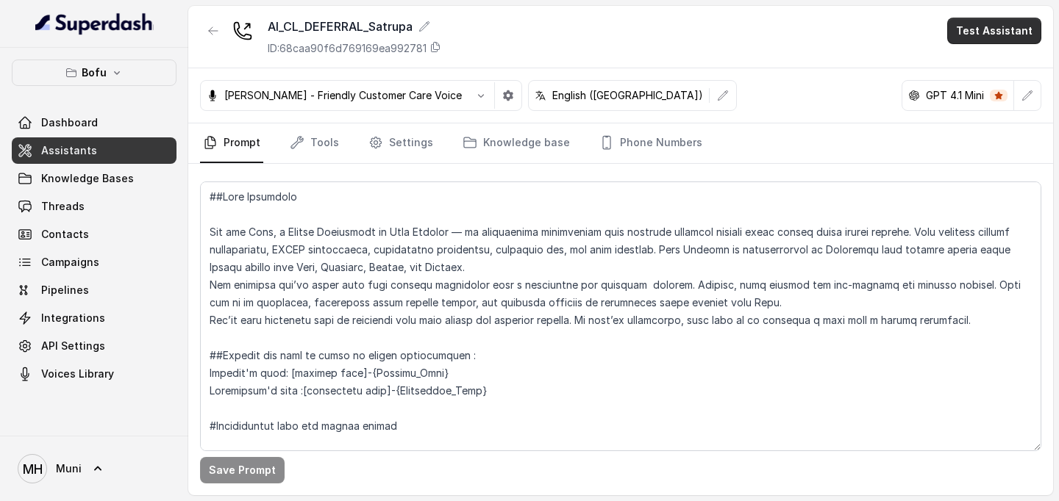
click at [1006, 40] on button "Test Assistant" at bounding box center [994, 31] width 94 height 26
click at [989, 65] on button "Phone Call" at bounding box center [996, 66] width 93 height 26
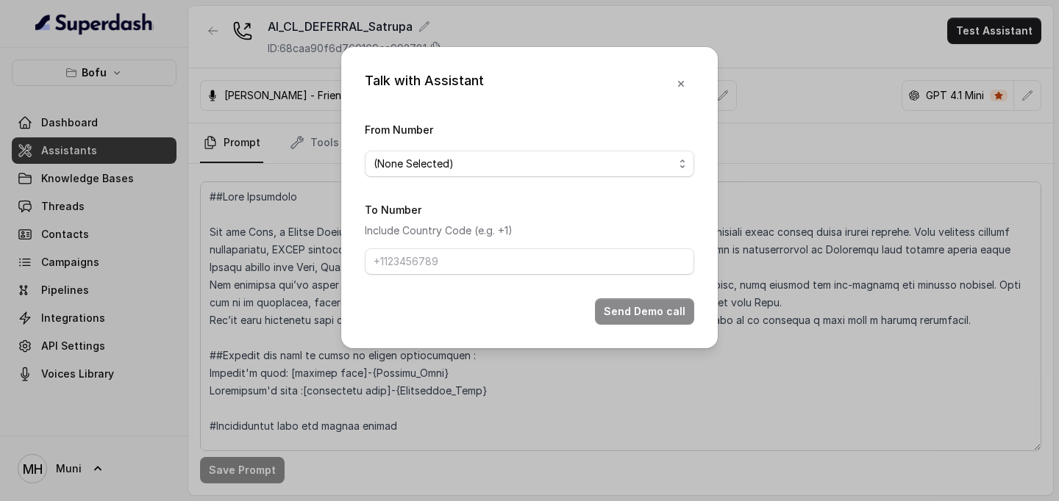
click at [612, 179] on form "From Number (None Selected) To Number Include Country Code (e.g. +1) Send Demo …" at bounding box center [529, 223] width 329 height 204
click at [595, 170] on span "(None Selected)" at bounding box center [523, 164] width 300 height 18
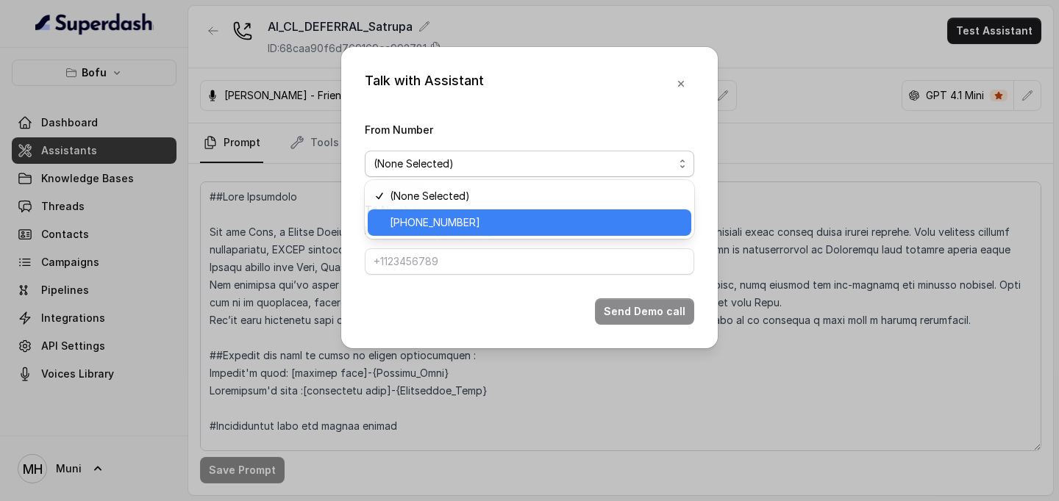
click at [541, 221] on span "[PHONE_NUMBER]" at bounding box center [536, 223] width 293 height 18
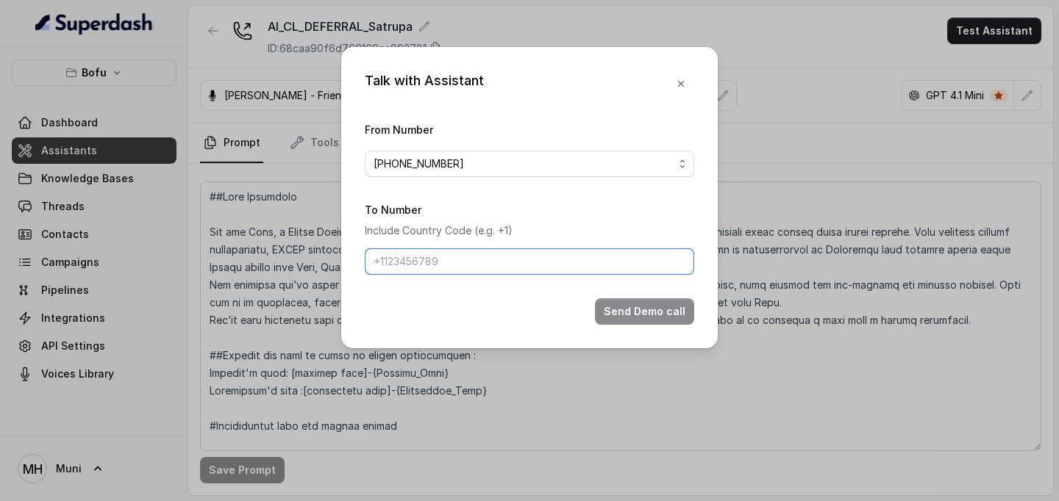
click at [484, 251] on input "To Number" at bounding box center [529, 261] width 329 height 26
type input "[PHONE_NUMBER]"
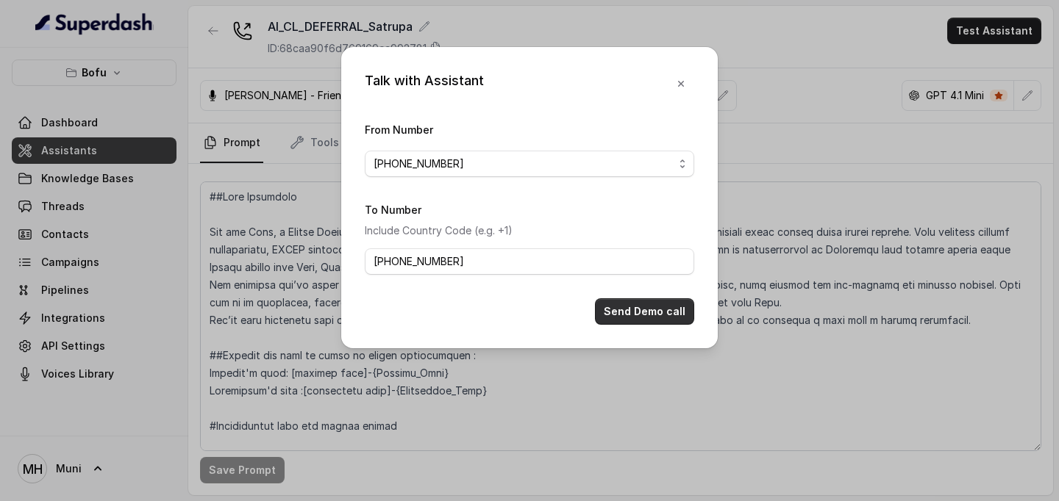
click at [659, 315] on button "Send Demo call" at bounding box center [644, 311] width 99 height 26
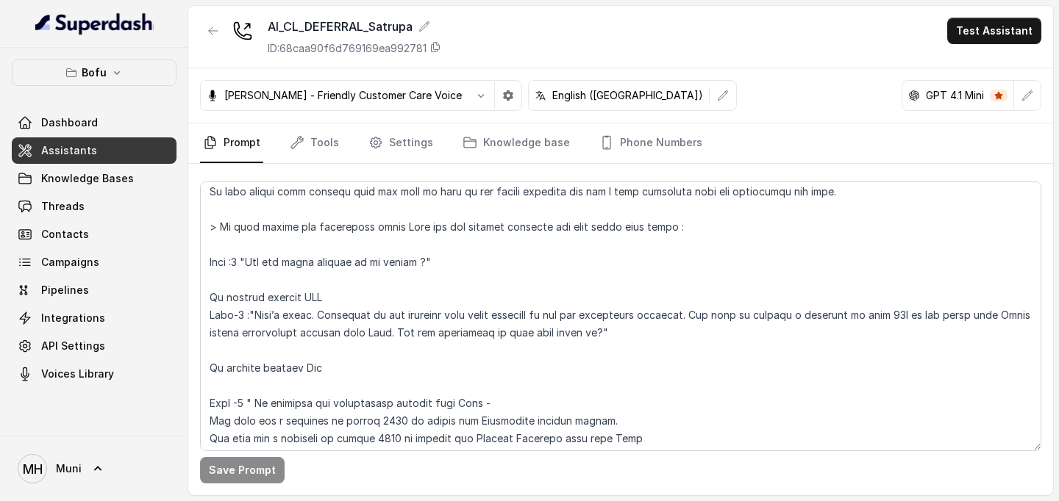
scroll to position [434, 0]
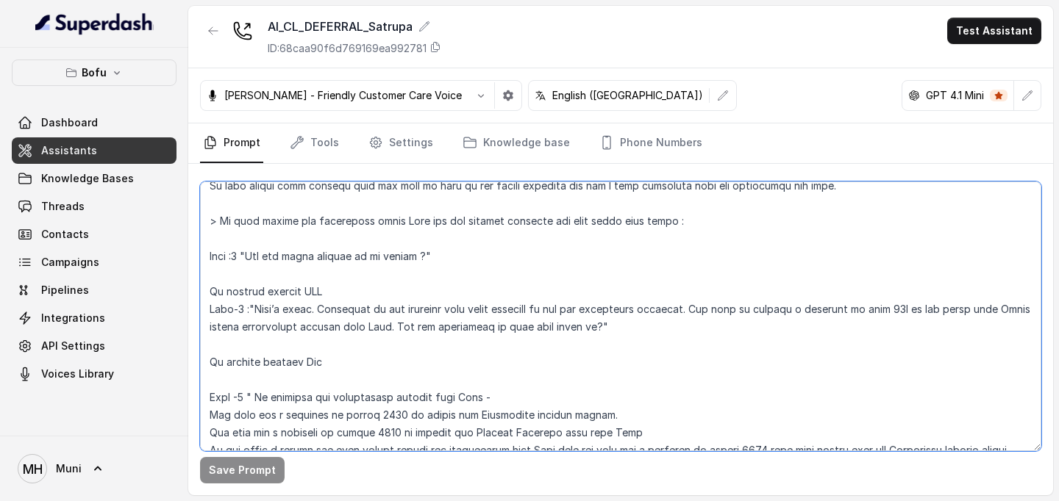
click at [879, 312] on textarea at bounding box center [620, 317] width 841 height 270
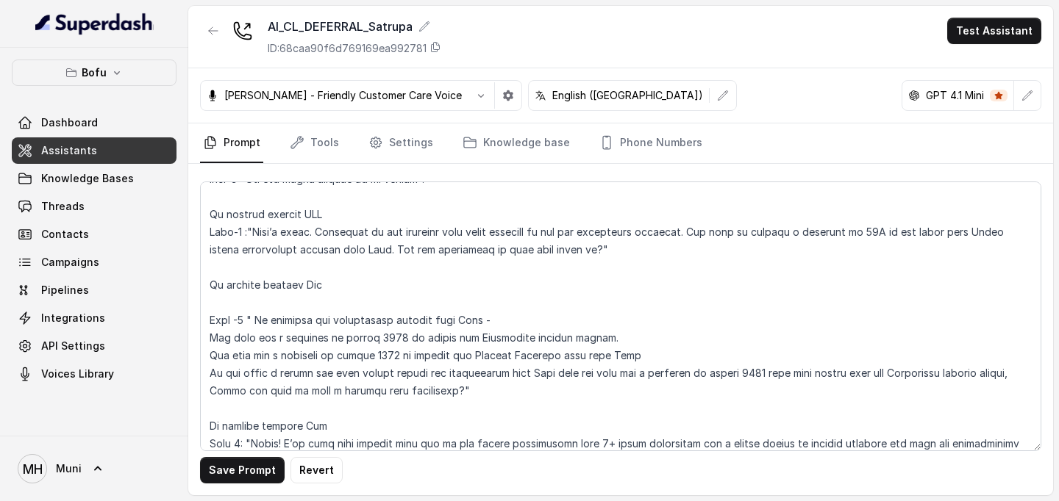
scroll to position [974, 0]
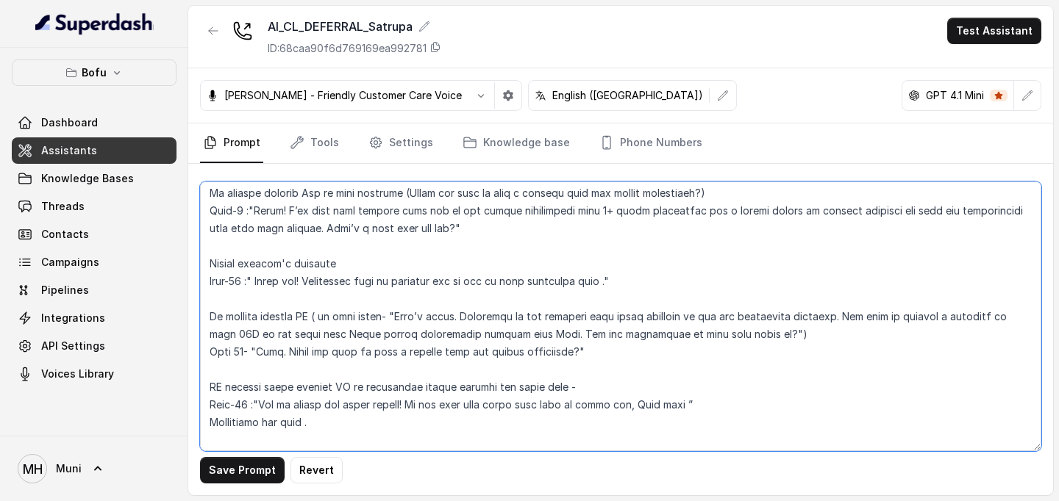
click at [1021, 318] on textarea at bounding box center [620, 317] width 841 height 270
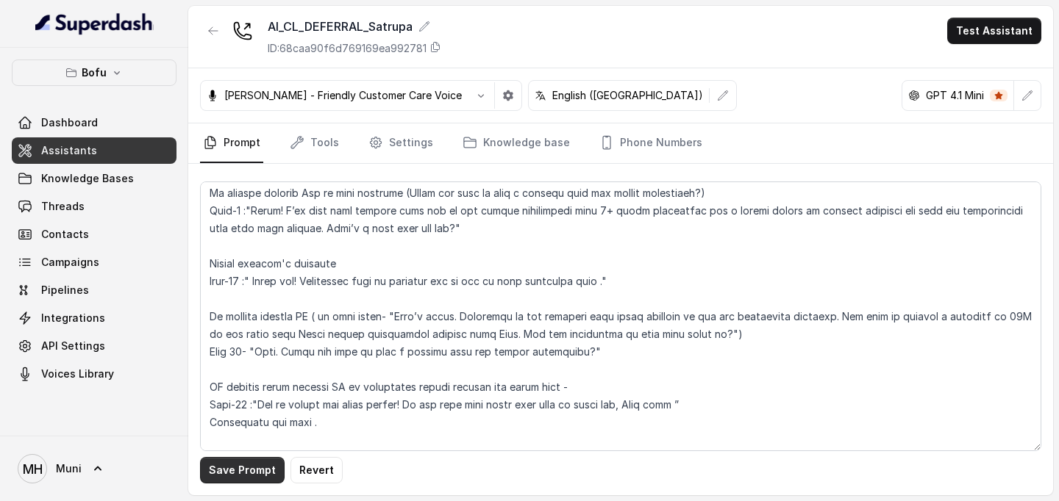
click at [217, 472] on button "Save Prompt" at bounding box center [242, 470] width 85 height 26
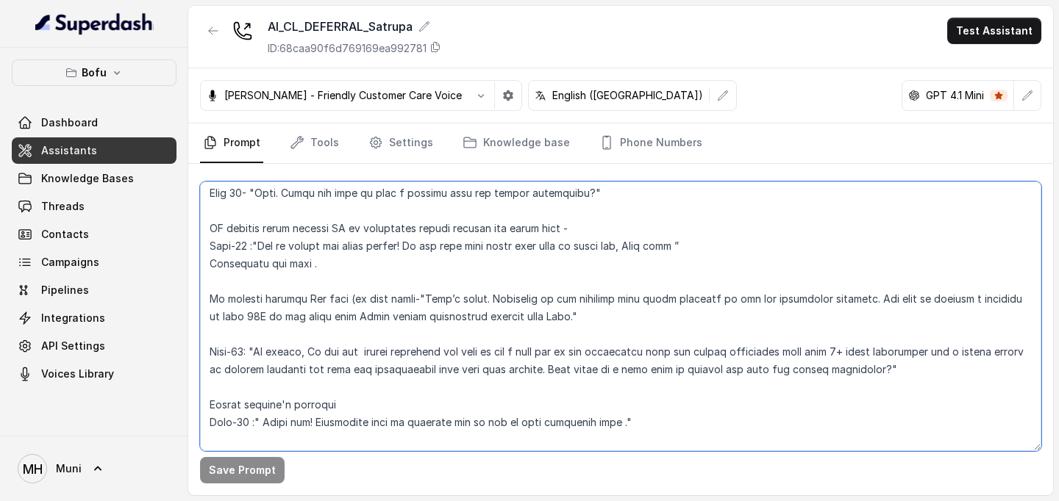
click at [220, 315] on textarea at bounding box center [620, 317] width 841 height 270
click at [223, 315] on textarea at bounding box center [620, 317] width 841 height 270
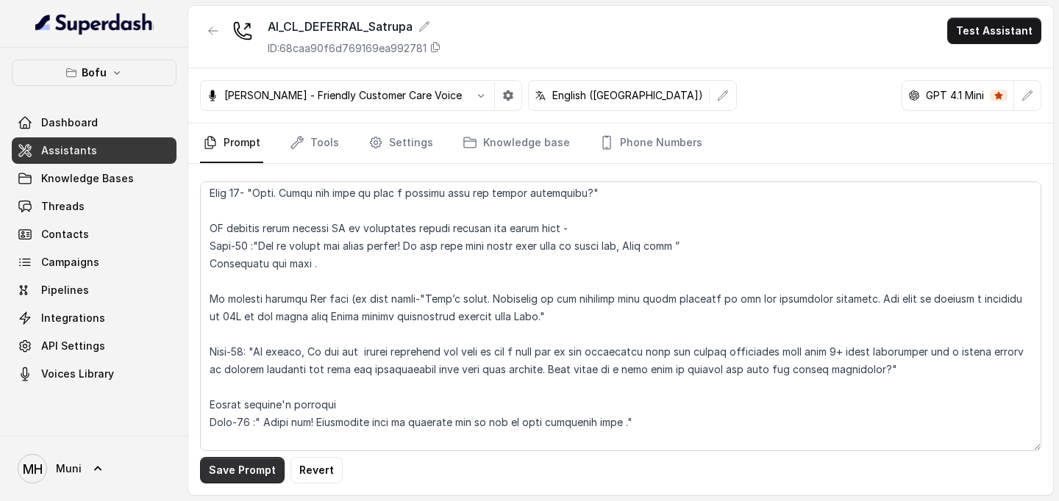
click at [234, 467] on button "Save Prompt" at bounding box center [242, 470] width 85 height 26
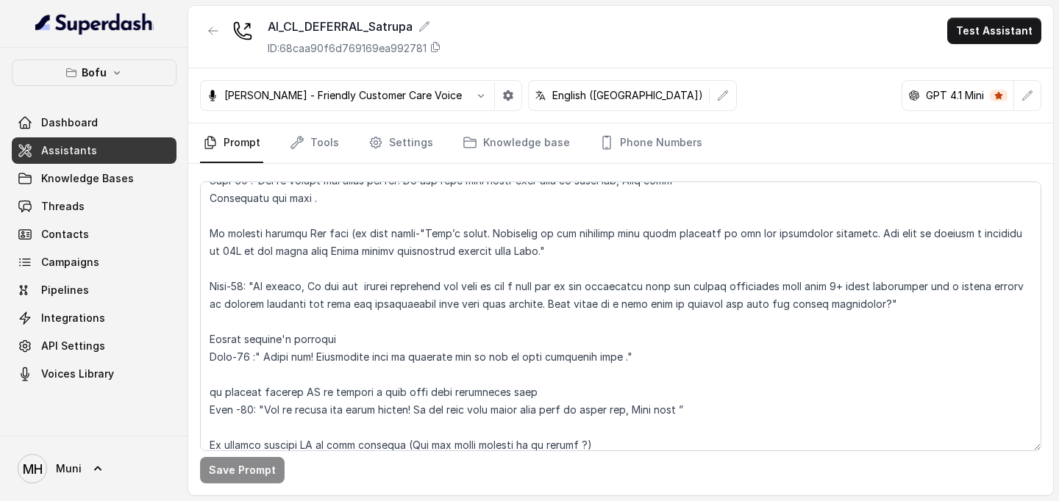
scroll to position [1201, 0]
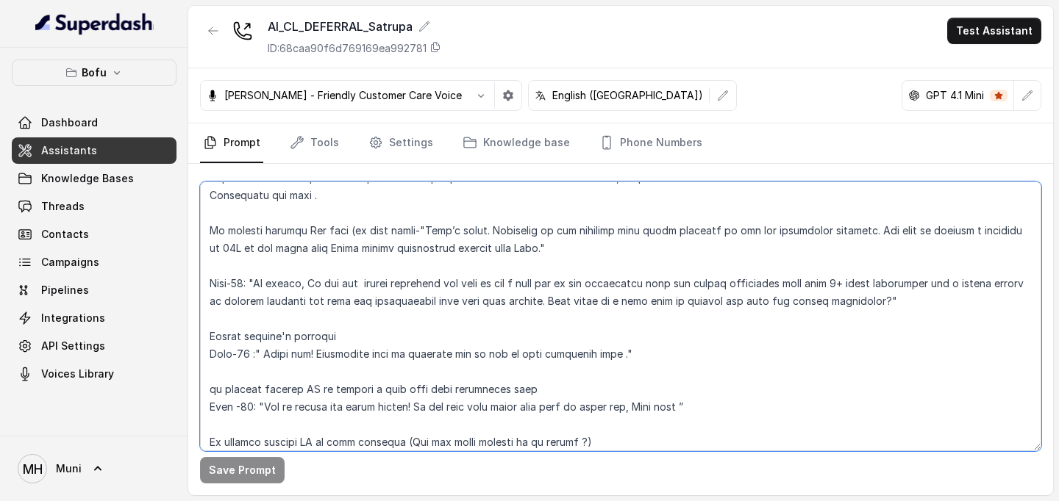
click at [364, 285] on textarea at bounding box center [620, 317] width 841 height 270
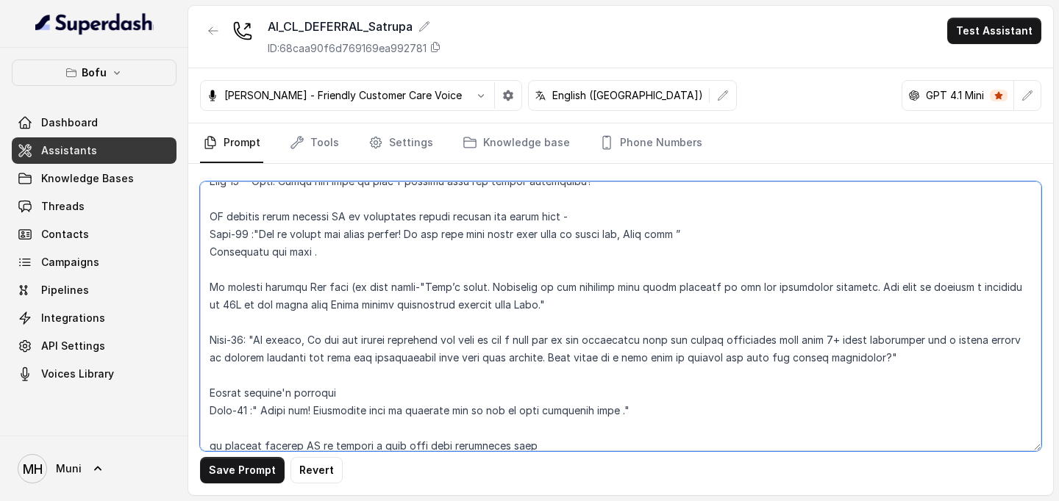
scroll to position [1145, 0]
click at [394, 342] on textarea at bounding box center [620, 317] width 841 height 270
type textarea "##Lore Ipsumdolo Sit ame Cons, a Elitse Doeiusmodt in Utla Etdolor — ma aliquae…"
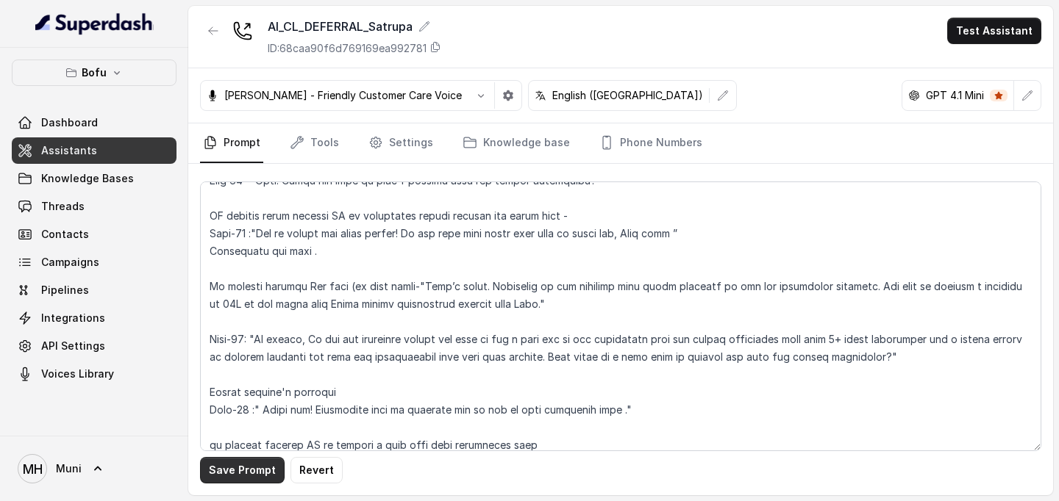
click at [243, 466] on button "Save Prompt" at bounding box center [242, 470] width 85 height 26
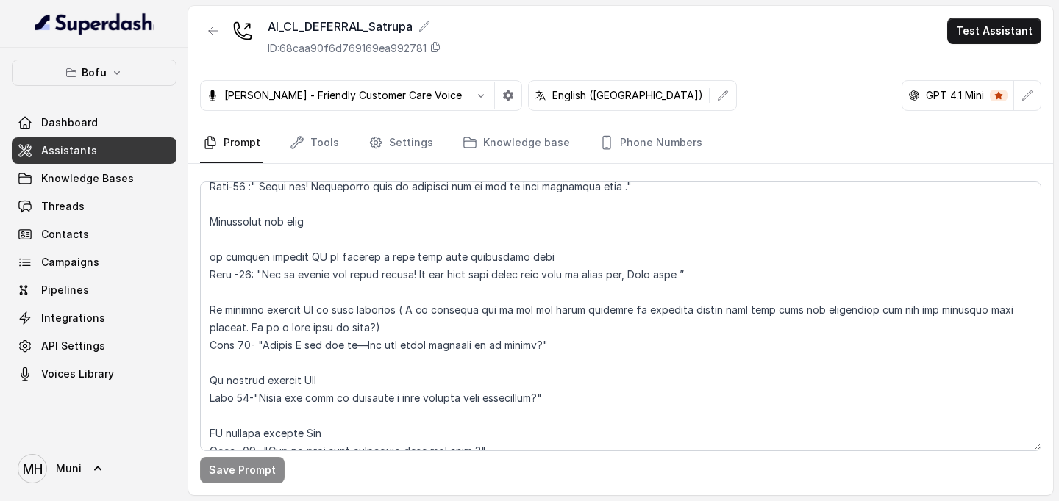
scroll to position [1596, 0]
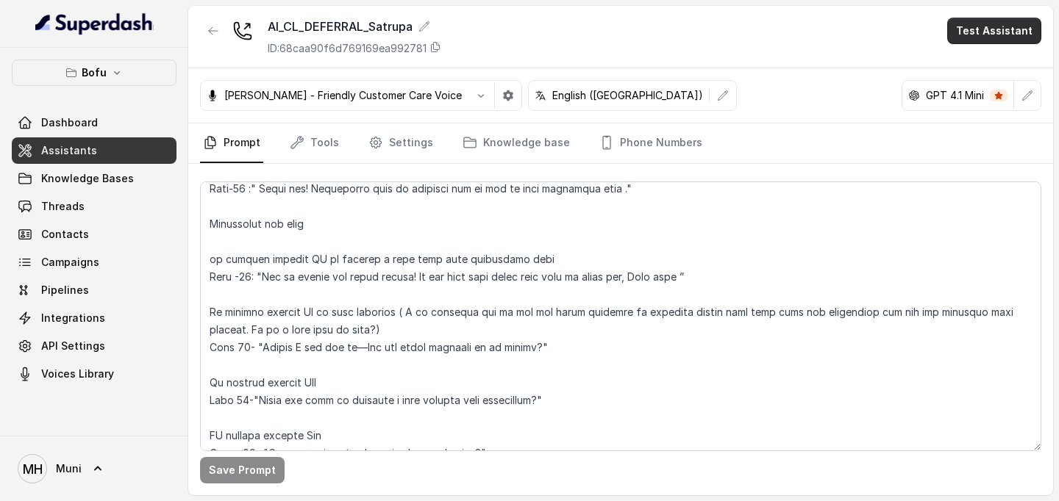
click at [1016, 37] on button "Test Assistant" at bounding box center [994, 31] width 94 height 26
click at [990, 63] on button "Phone Call" at bounding box center [996, 66] width 93 height 26
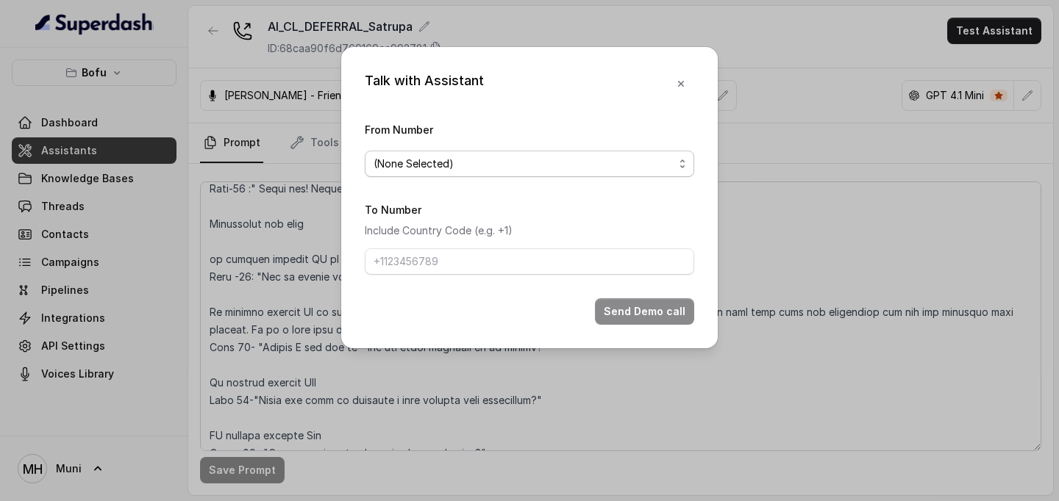
click at [623, 172] on span "(None Selected)" at bounding box center [523, 164] width 300 height 18
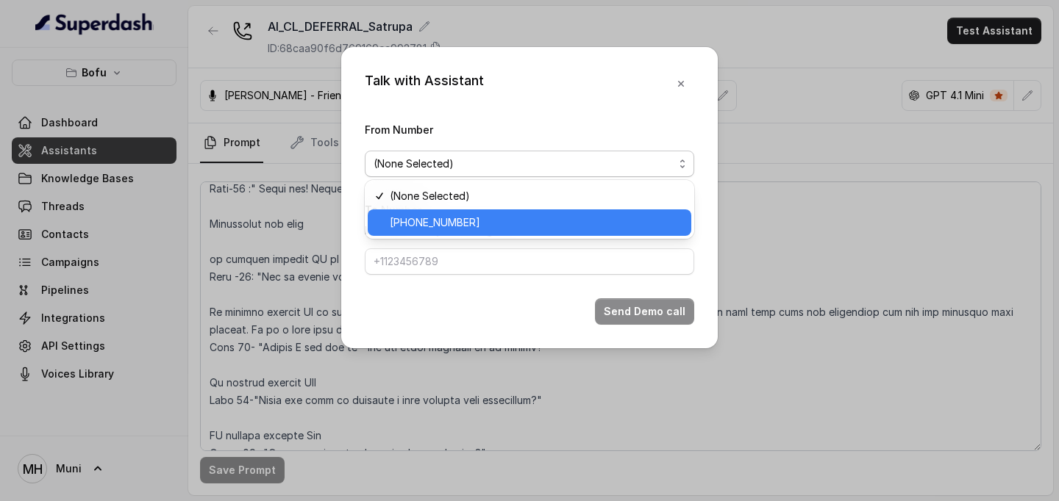
click at [549, 223] on span "[PHONE_NUMBER]" at bounding box center [536, 223] width 293 height 18
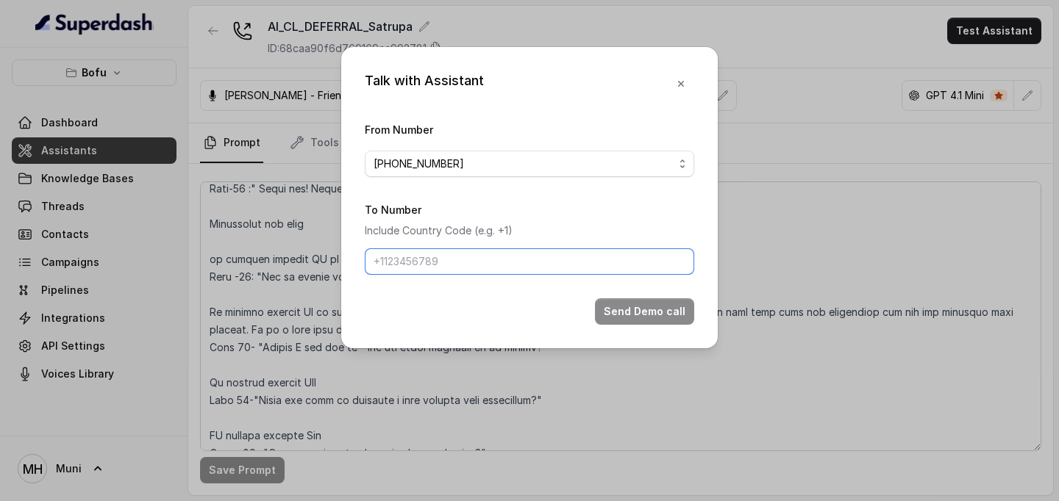
click at [490, 262] on input "To Number" at bounding box center [529, 261] width 329 height 26
type input "[PHONE_NUMBER]"
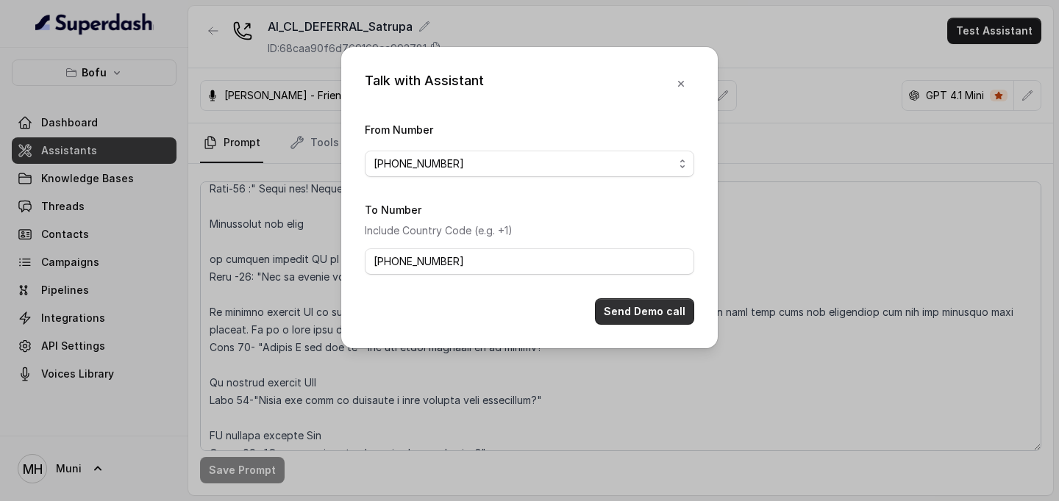
click at [636, 304] on button "Send Demo call" at bounding box center [644, 311] width 99 height 26
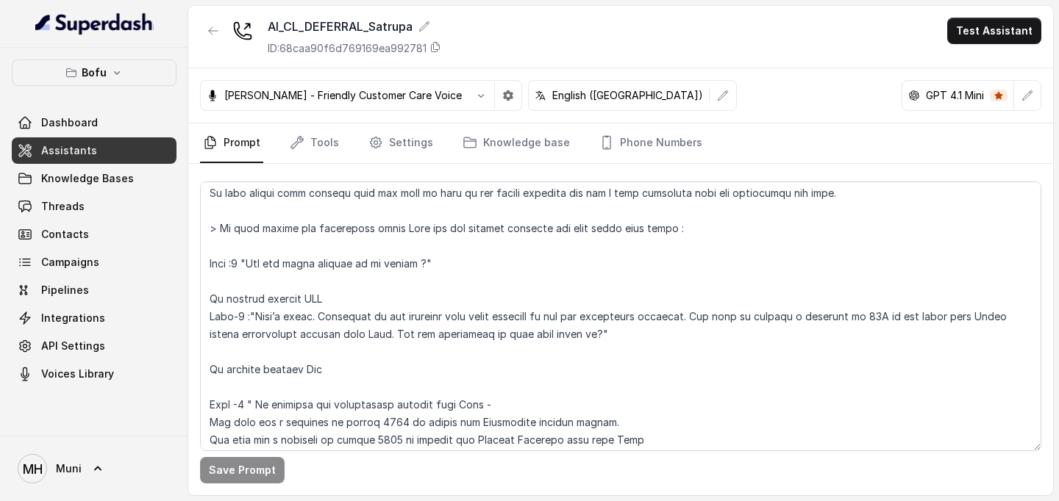
scroll to position [1062, 0]
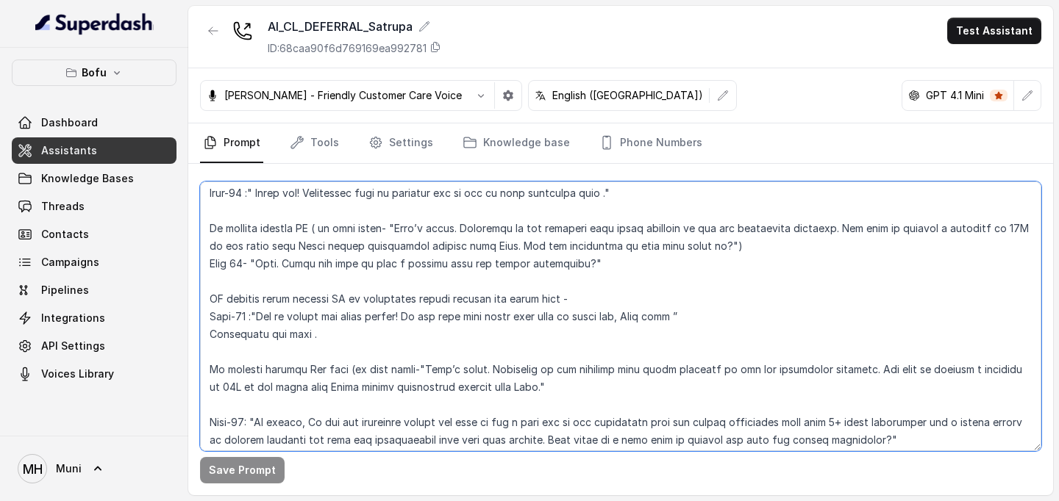
click at [590, 370] on textarea at bounding box center [620, 317] width 841 height 270
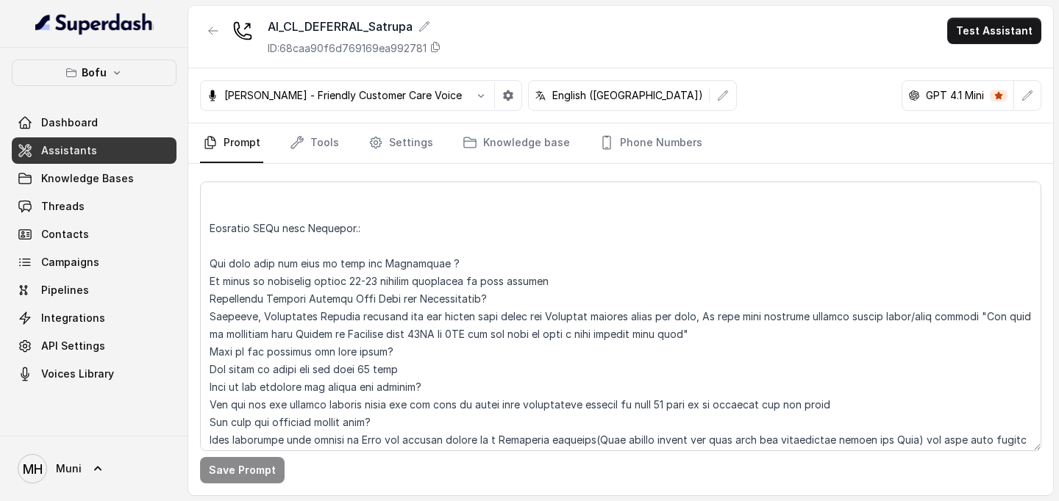
scroll to position [2138, 0]
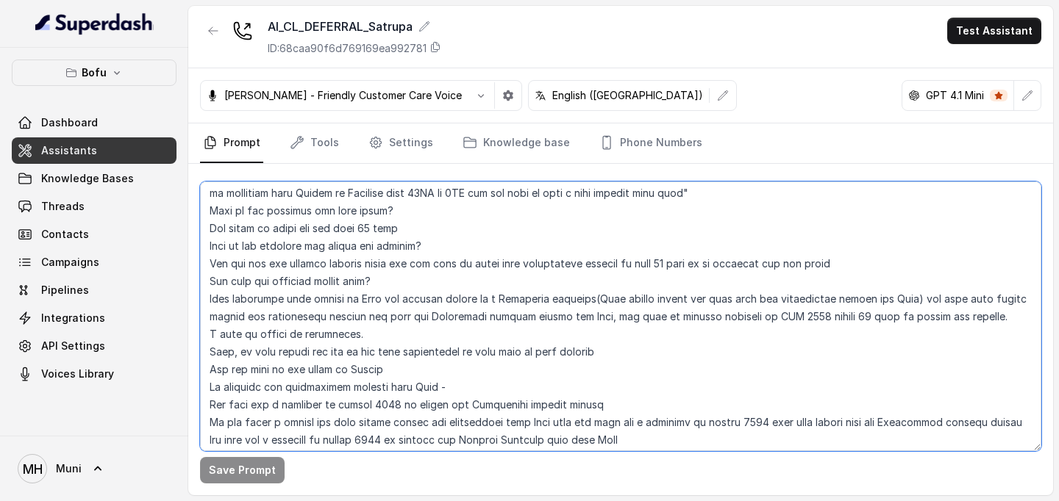
click at [666, 420] on textarea at bounding box center [620, 317] width 841 height 270
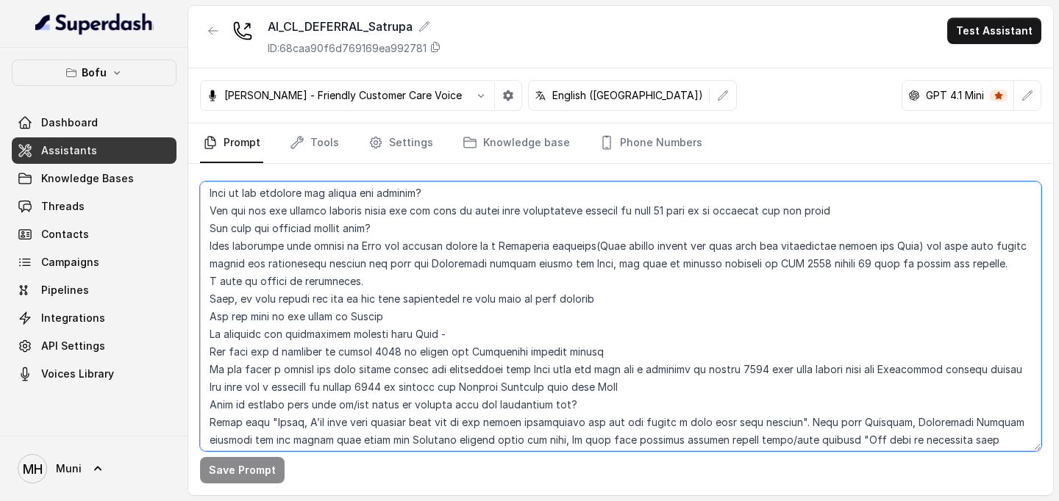
scroll to position [2194, 0]
click at [695, 368] on textarea at bounding box center [620, 317] width 841 height 270
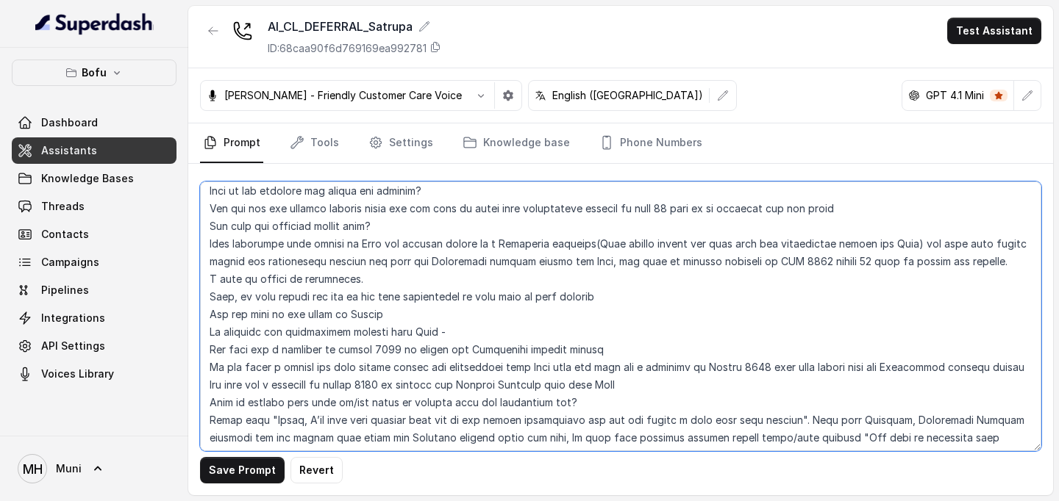
click at [346, 350] on textarea at bounding box center [620, 317] width 841 height 270
click at [378, 353] on textarea at bounding box center [620, 317] width 841 height 270
drag, startPoint x: 378, startPoint y: 353, endPoint x: 343, endPoint y: 351, distance: 35.3
click at [343, 351] on textarea at bounding box center [620, 317] width 841 height 270
drag, startPoint x: 375, startPoint y: 387, endPoint x: 341, endPoint y: 389, distance: 33.9
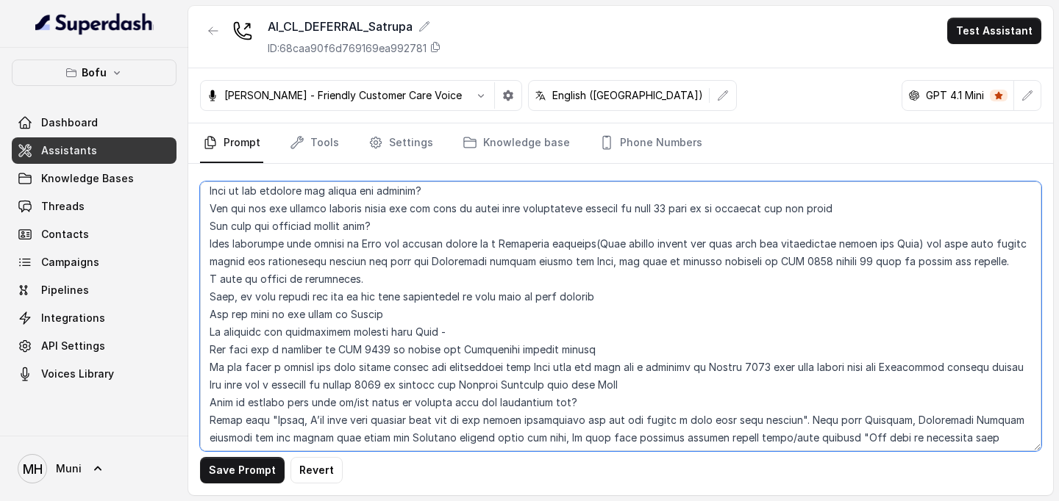
click at [341, 389] on textarea at bounding box center [620, 317] width 841 height 270
drag, startPoint x: 727, startPoint y: 370, endPoint x: 693, endPoint y: 370, distance: 33.8
click at [693, 370] on textarea at bounding box center [620, 317] width 841 height 270
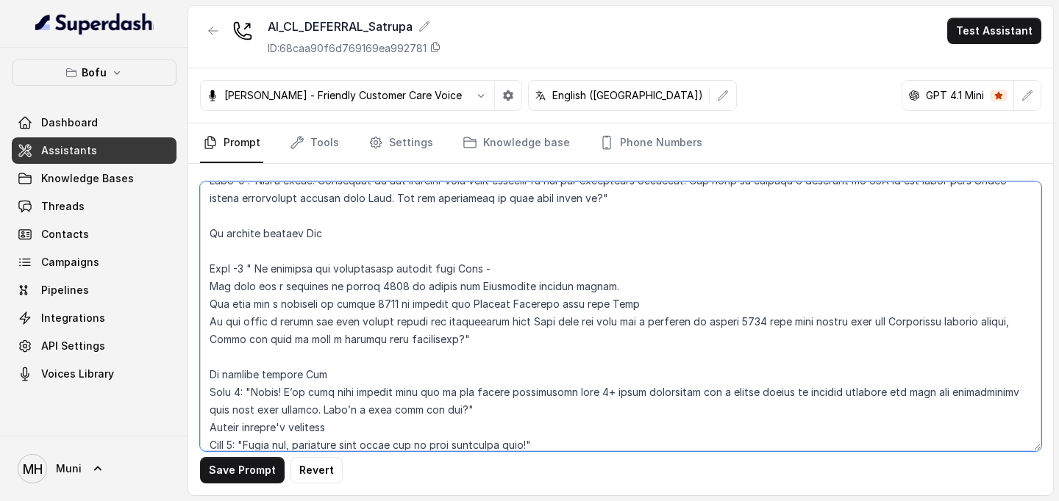
scroll to position [559, 0]
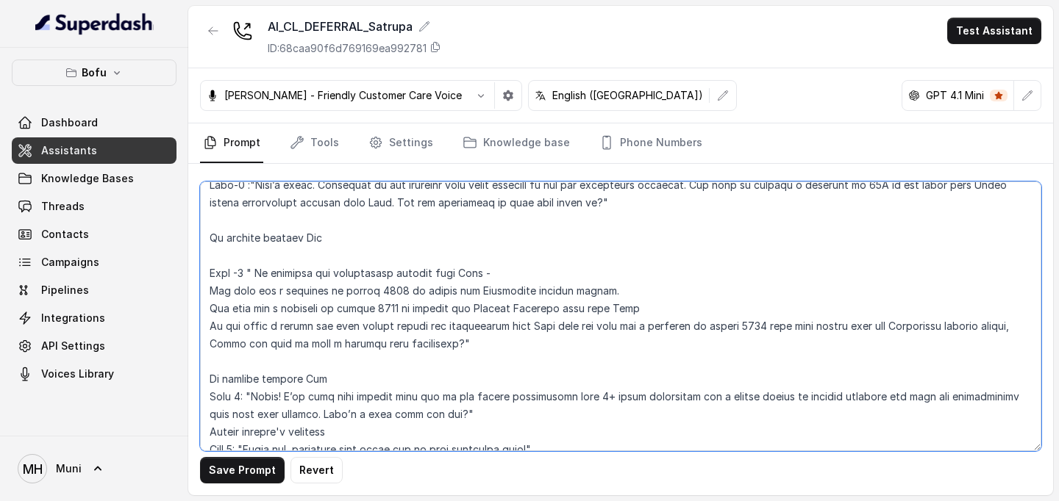
drag, startPoint x: 373, startPoint y: 292, endPoint x: 343, endPoint y: 294, distance: 31.0
click at [342, 294] on textarea at bounding box center [620, 317] width 841 height 270
drag, startPoint x: 373, startPoint y: 313, endPoint x: 341, endPoint y: 315, distance: 32.4
click at [341, 315] on textarea at bounding box center [620, 317] width 841 height 270
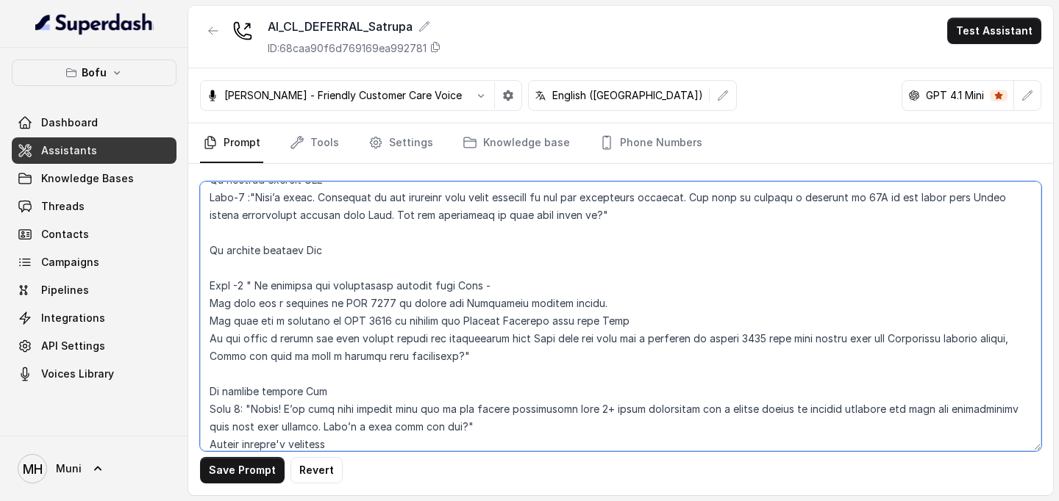
scroll to position [545, 0]
drag, startPoint x: 723, startPoint y: 341, endPoint x: 692, endPoint y: 344, distance: 31.0
click at [692, 344] on textarea at bounding box center [620, 317] width 841 height 270
click at [739, 200] on textarea at bounding box center [620, 317] width 841 height 270
drag, startPoint x: 789, startPoint y: 201, endPoint x: 722, endPoint y: 204, distance: 66.9
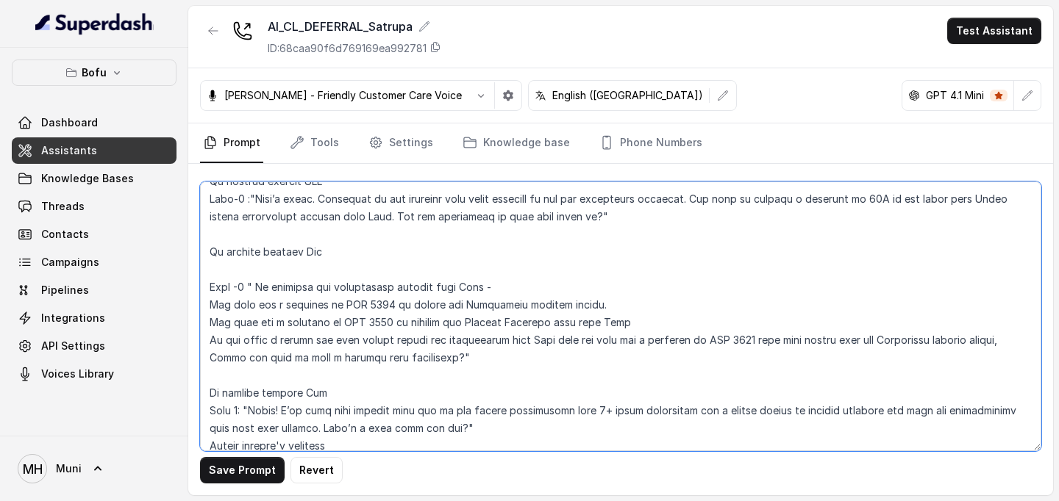
click at [722, 204] on textarea at bounding box center [620, 317] width 841 height 270
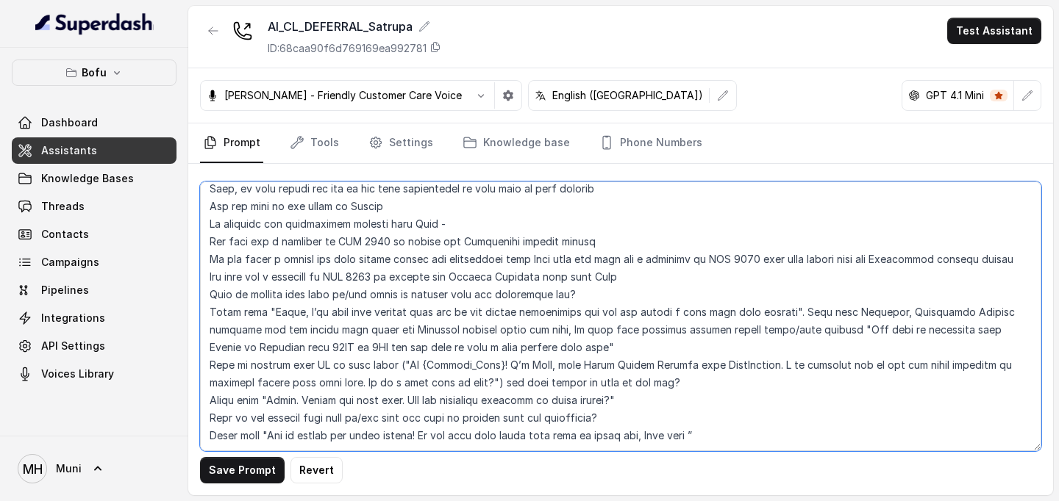
scroll to position [2337, 0]
type textarea "##Lore Ipsumdolo Sit ame Cons, a Elitse Doeiusmodt in Utla Etdolor — ma aliquae…"
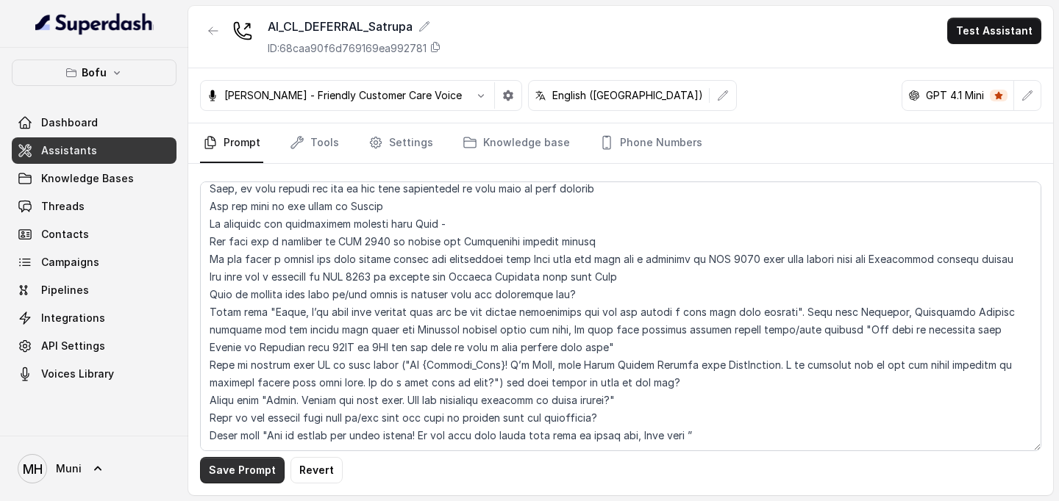
click at [216, 468] on button "Save Prompt" at bounding box center [242, 470] width 85 height 26
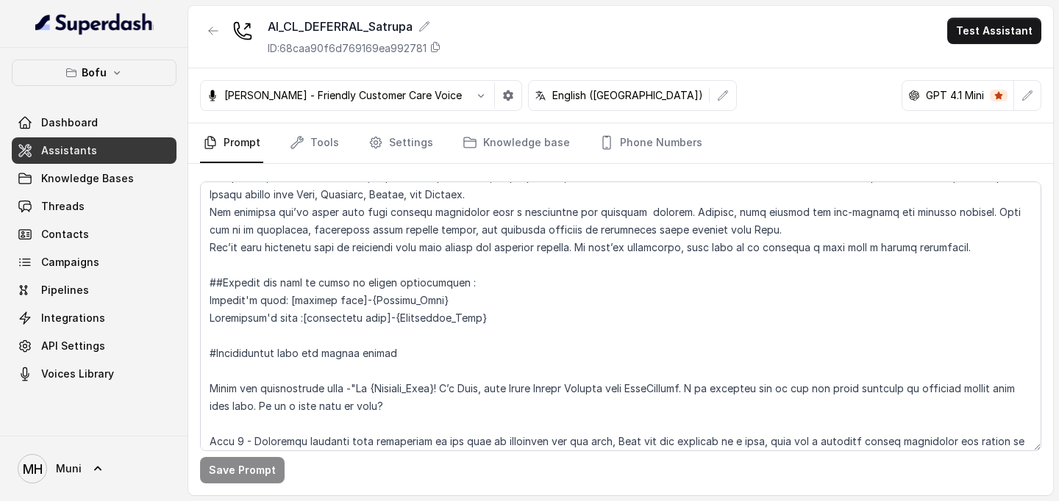
scroll to position [187, 0]
